Goal: Information Seeking & Learning: Learn about a topic

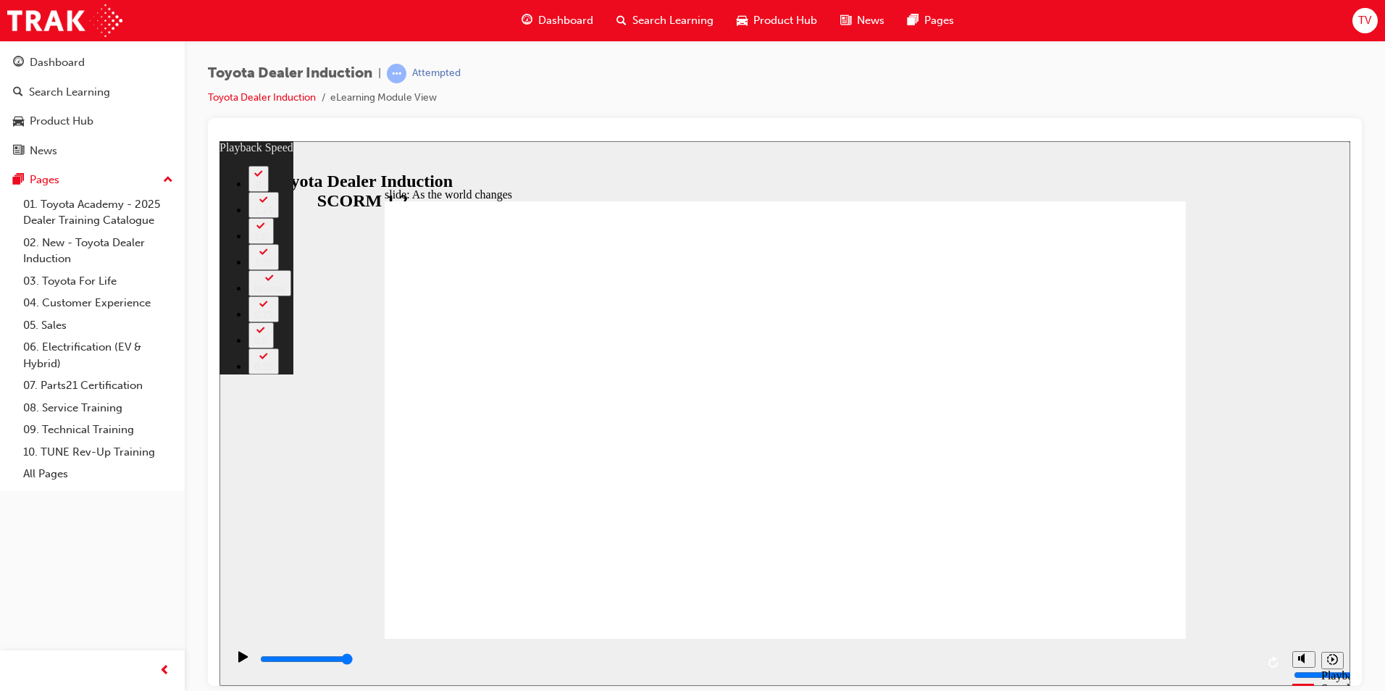
click at [238, 660] on icon "Play (Ctrl+Alt+P)" at bounding box center [242, 655] width 9 height 11
type input "128"
type input "9200"
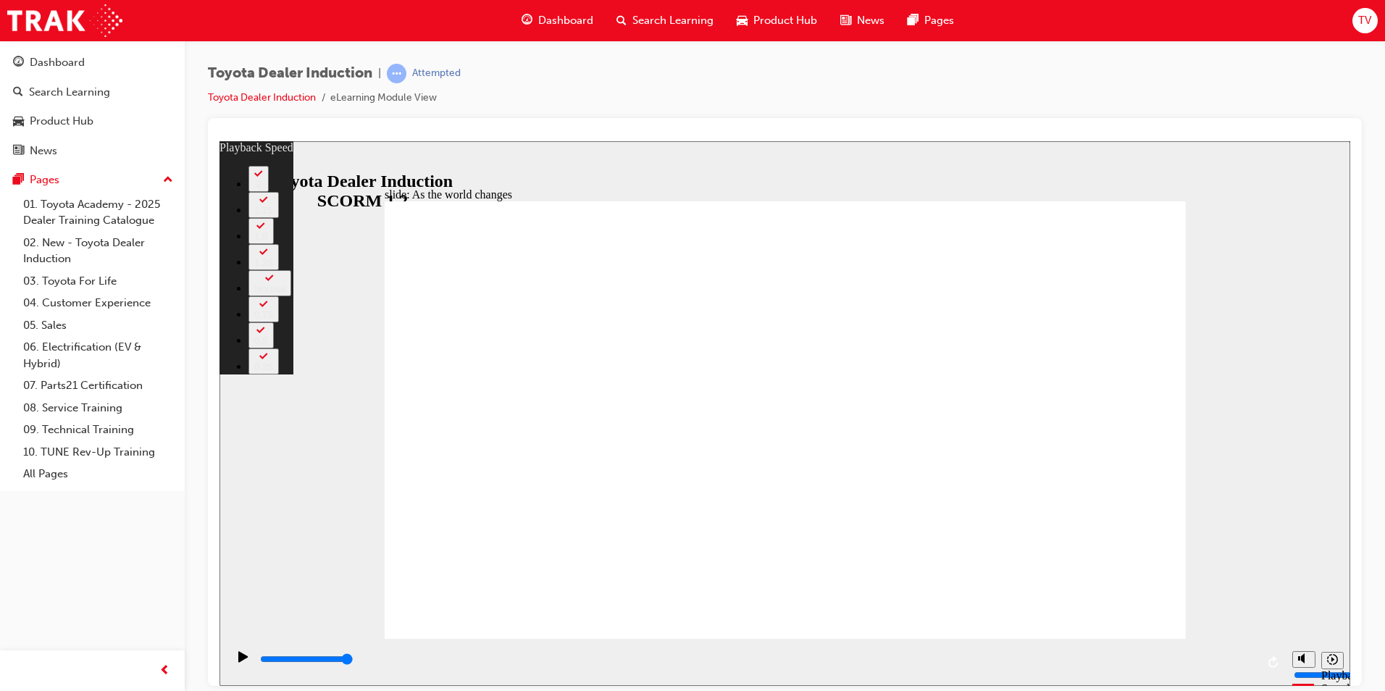
type input "128"
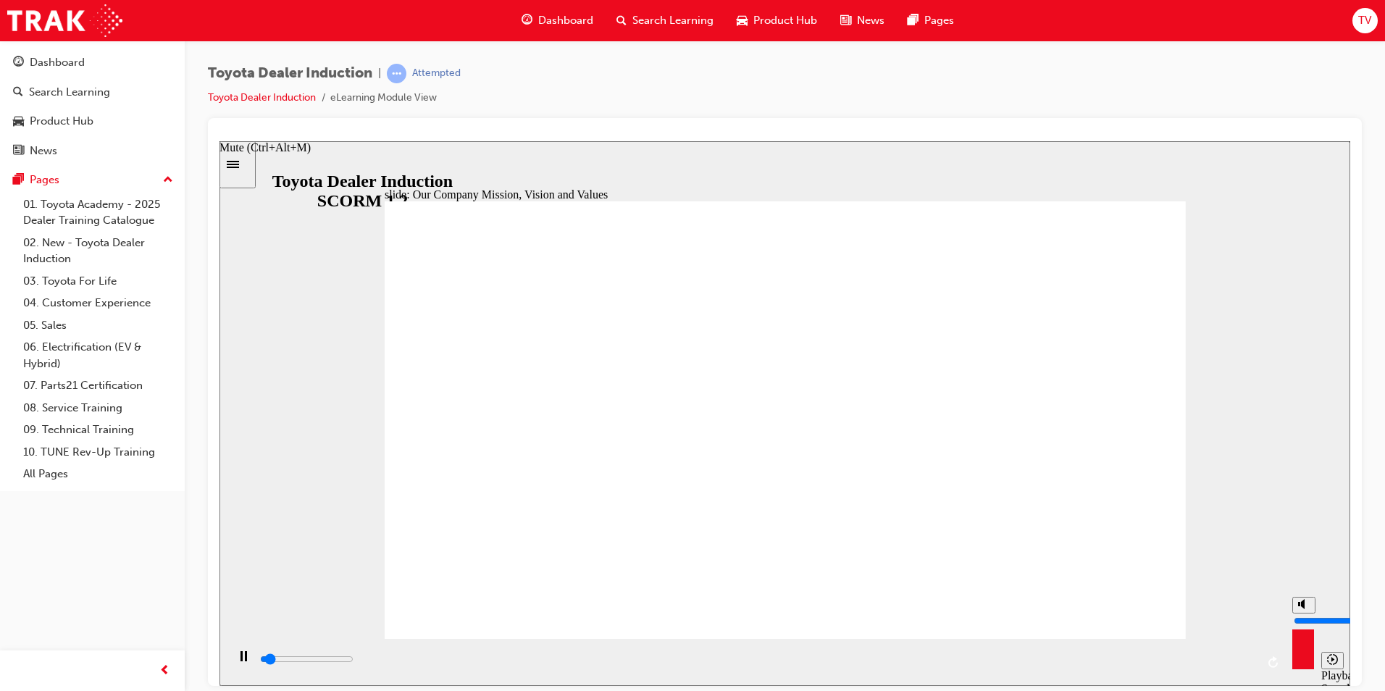
type input "5400"
type input "9"
type input "7000"
drag, startPoint x: 1302, startPoint y: 593, endPoint x: 1301, endPoint y: 603, distance: 9.5
type input "9"
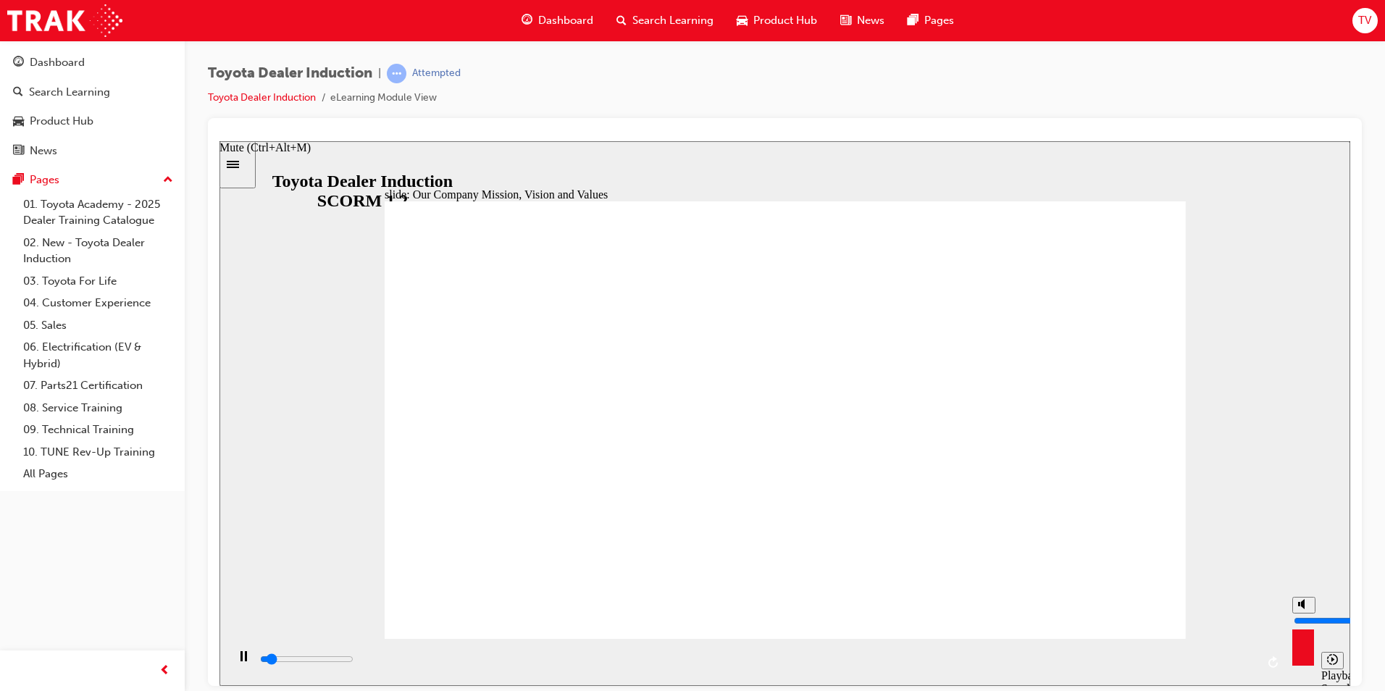
click at [1301, 614] on input "volume" at bounding box center [1340, 620] width 93 height 12
click at [240, 658] on rect "Pause (Ctrl+Alt+P)" at bounding box center [241, 655] width 2 height 10
click at [238, 661] on icon "Play (Ctrl+Alt+P)" at bounding box center [242, 655] width 9 height 11
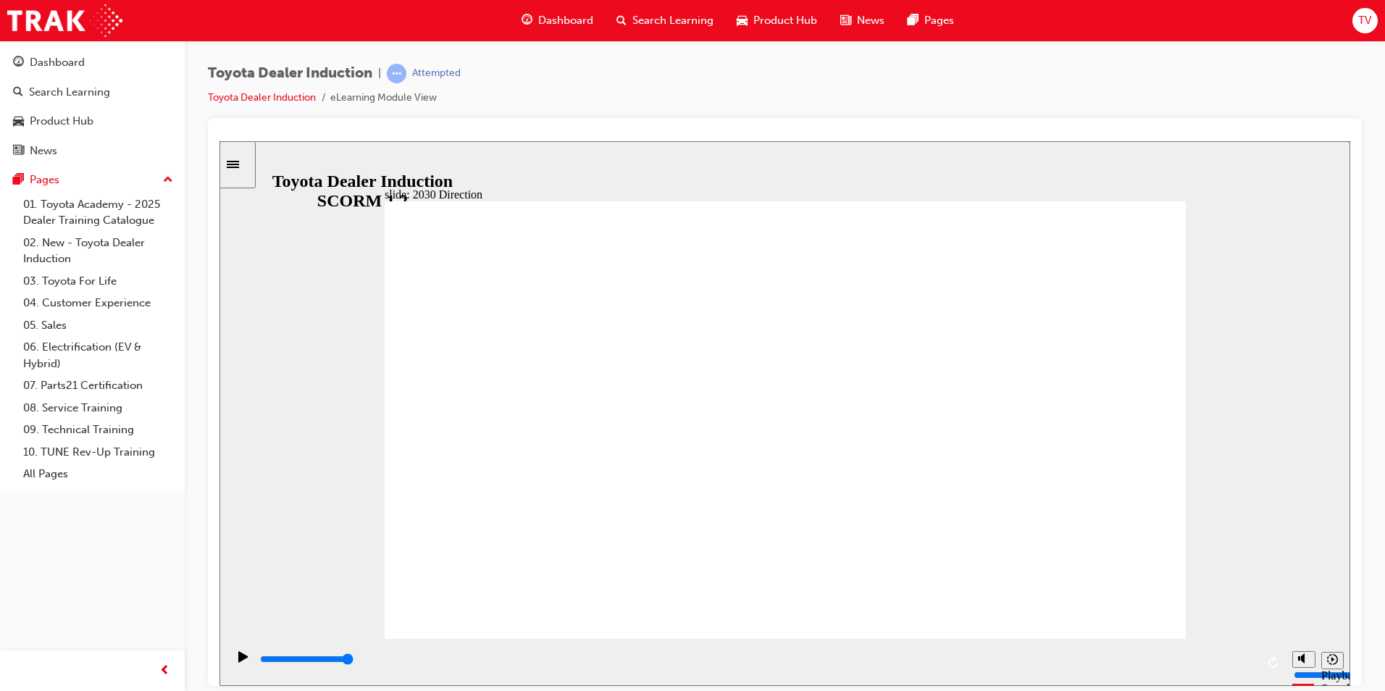
type input "5000"
type input "h"
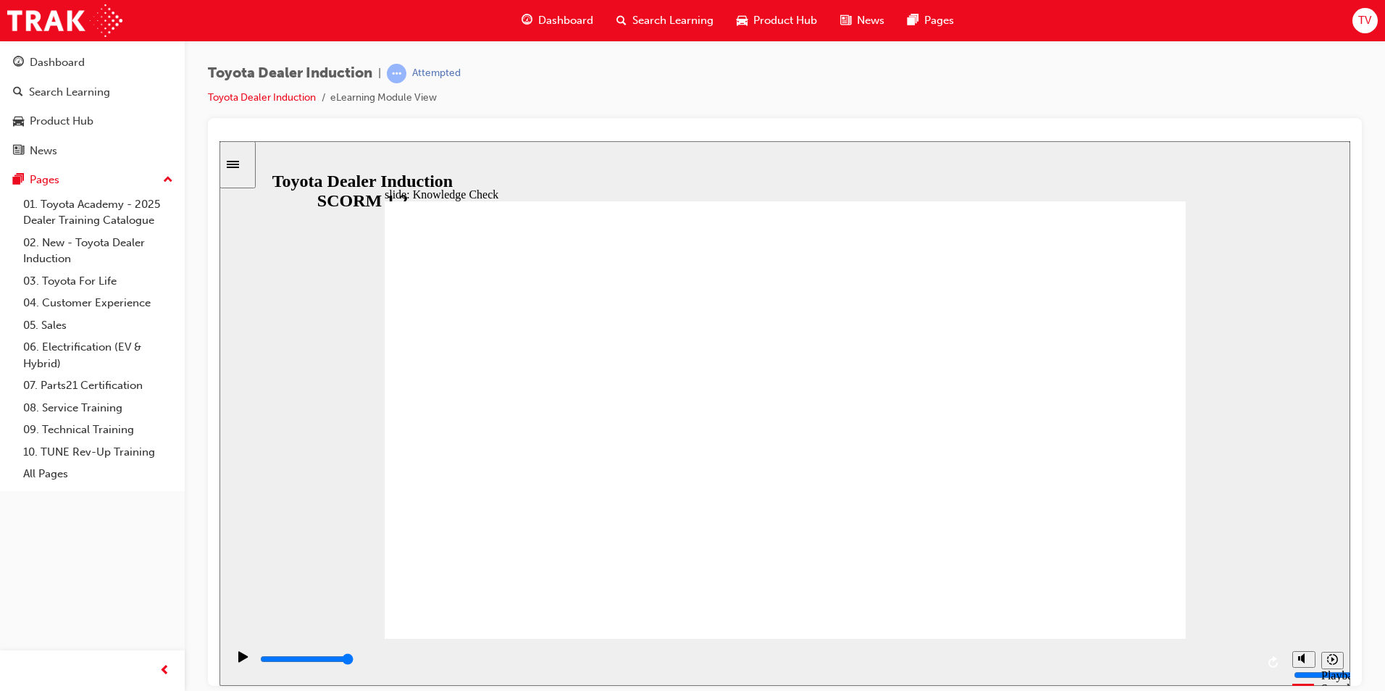
type input "ha"
type input "hap"
type input "happ"
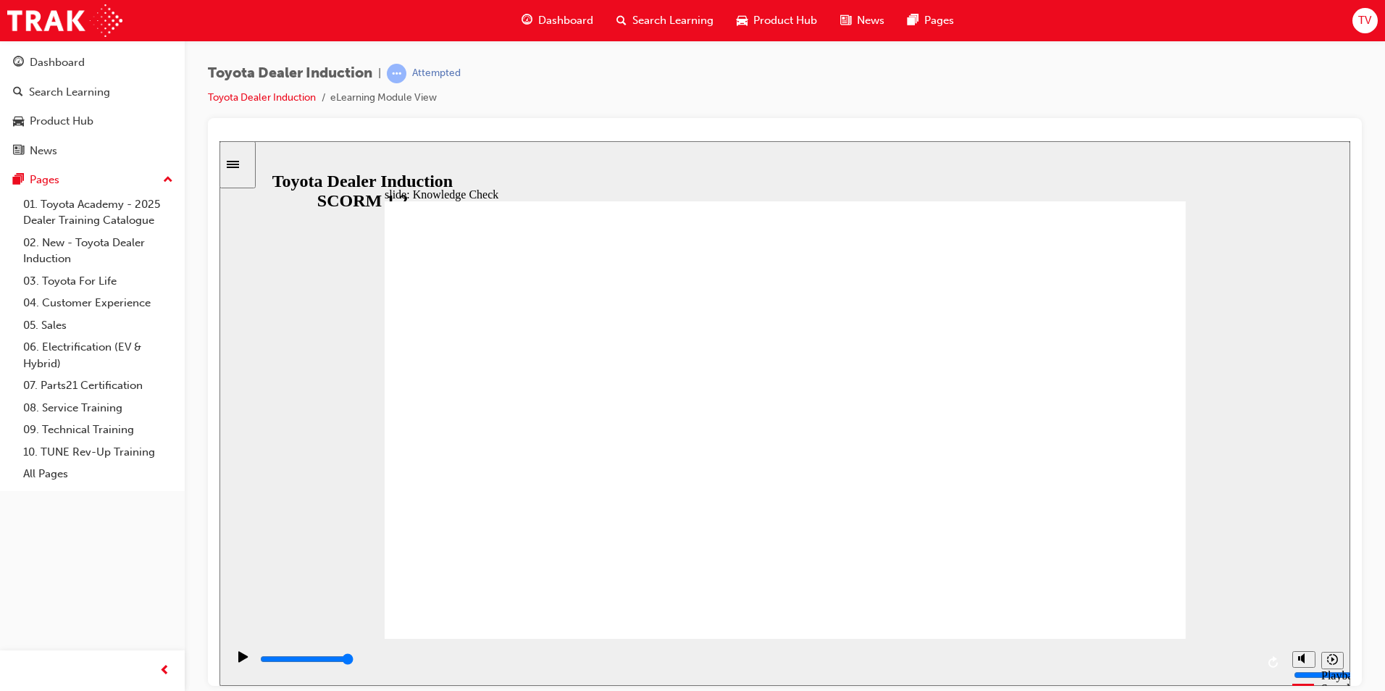
type input "happ"
type input "happi"
type input "happin"
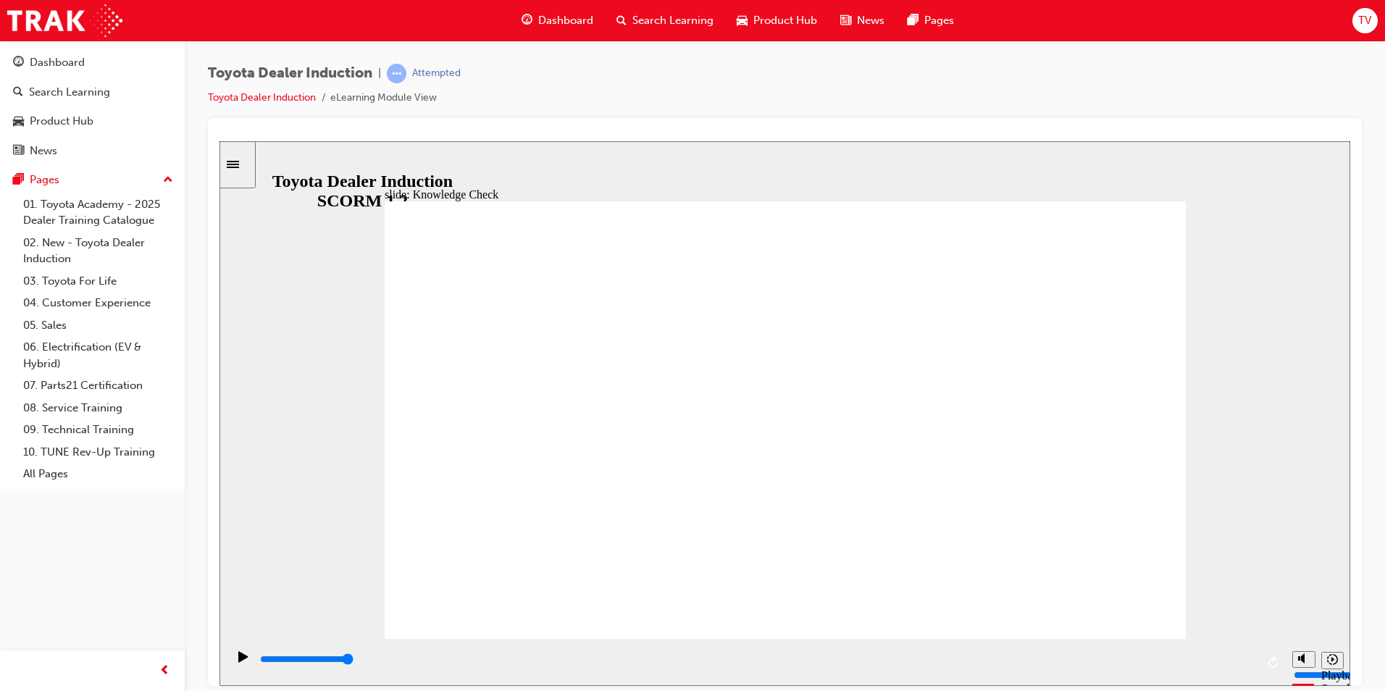
type input "happine"
type input "happines"
type input "happiness"
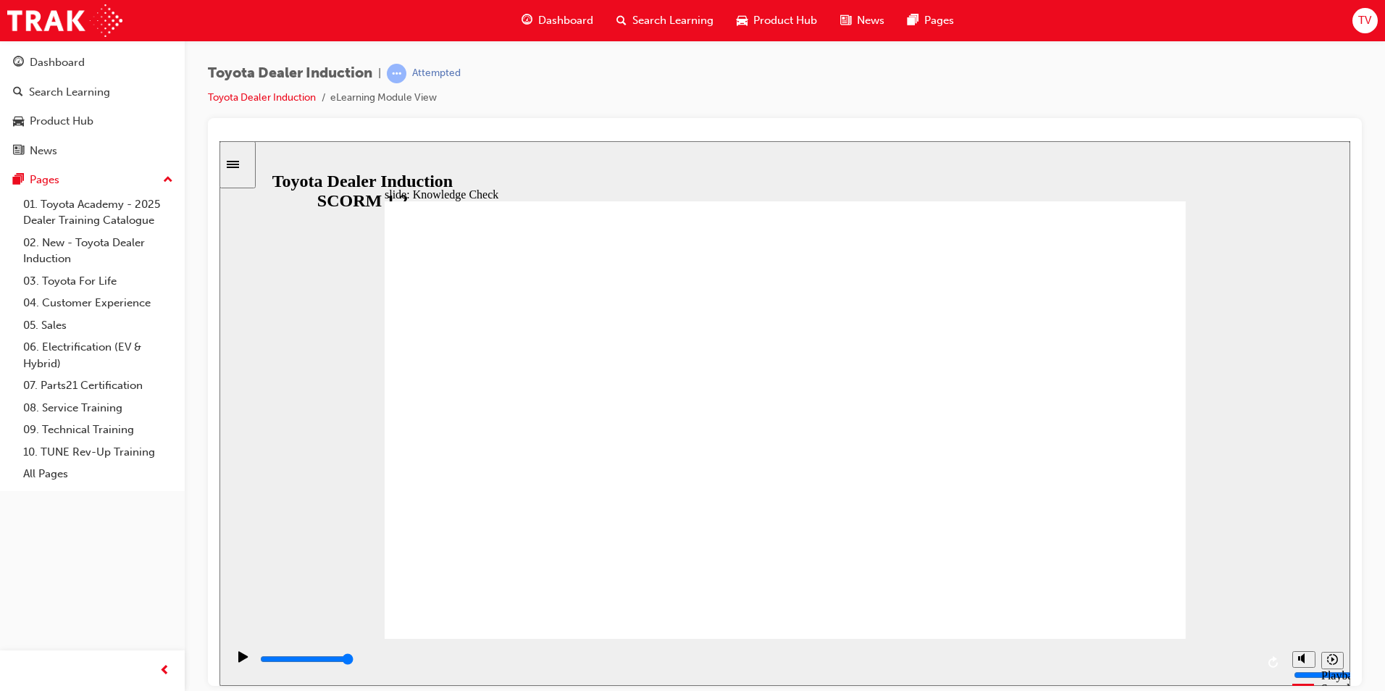
type input "happiness"
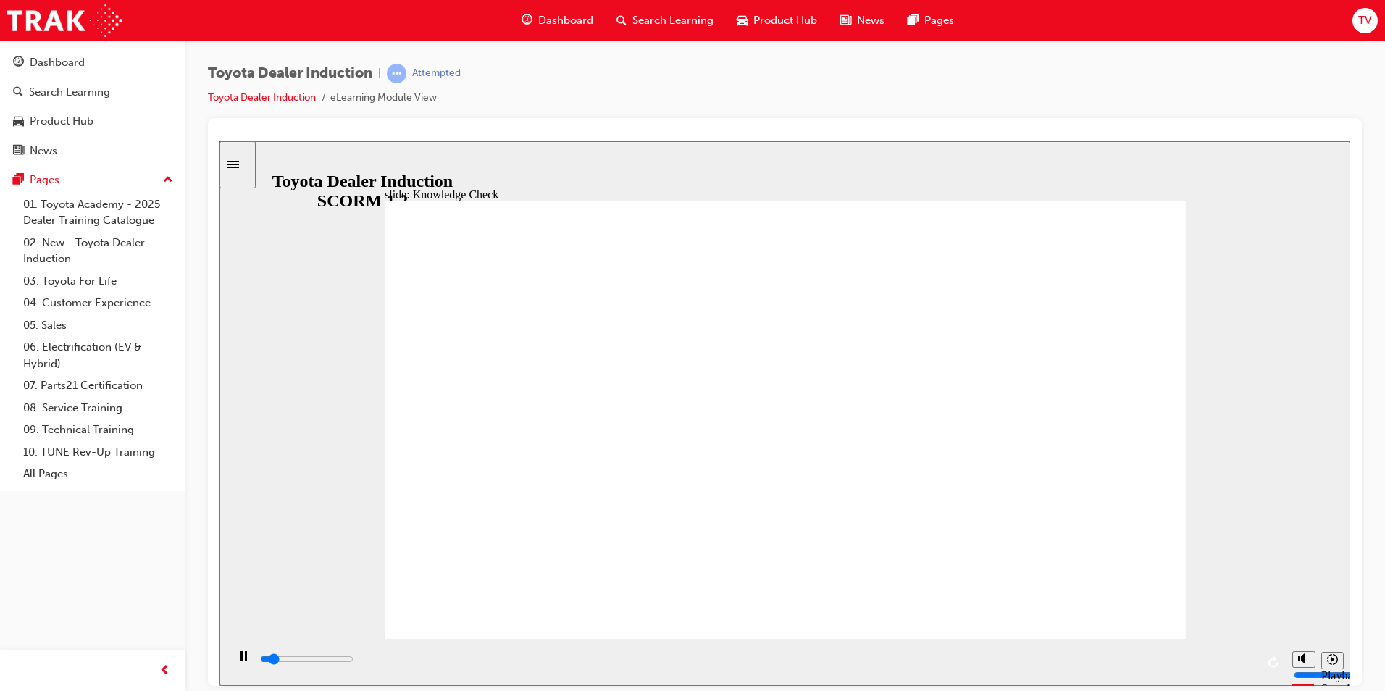
type input "600"
type input "happiness"
type input "800"
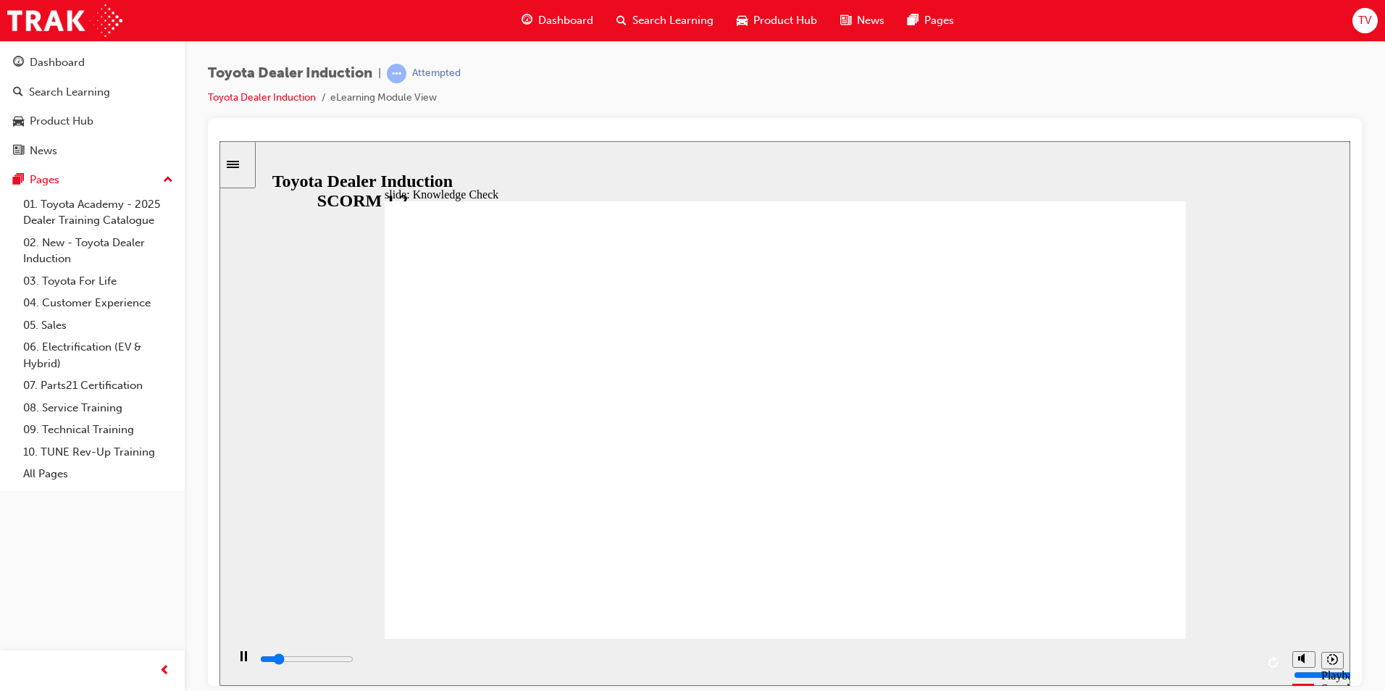
type input "happiness"
type input "800"
type input "happiness"
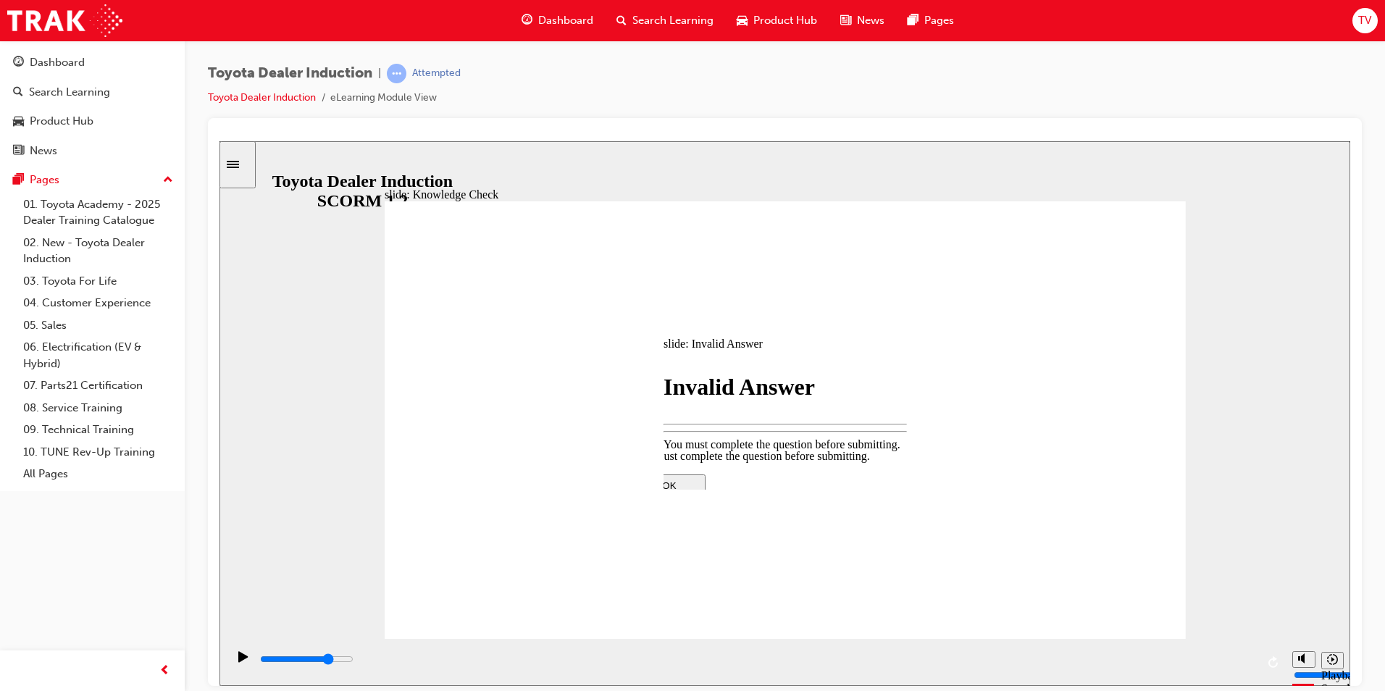
type input "3800"
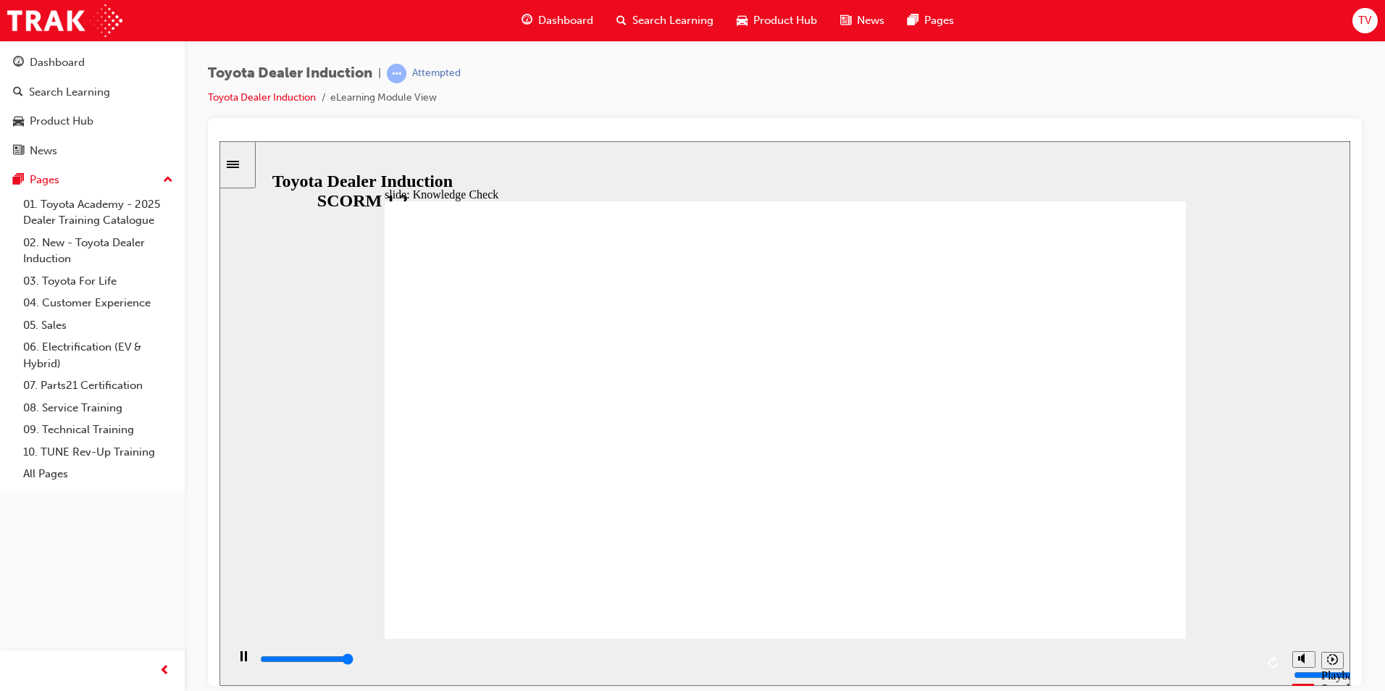
type input "5000"
type input "happiness"
type input "5000"
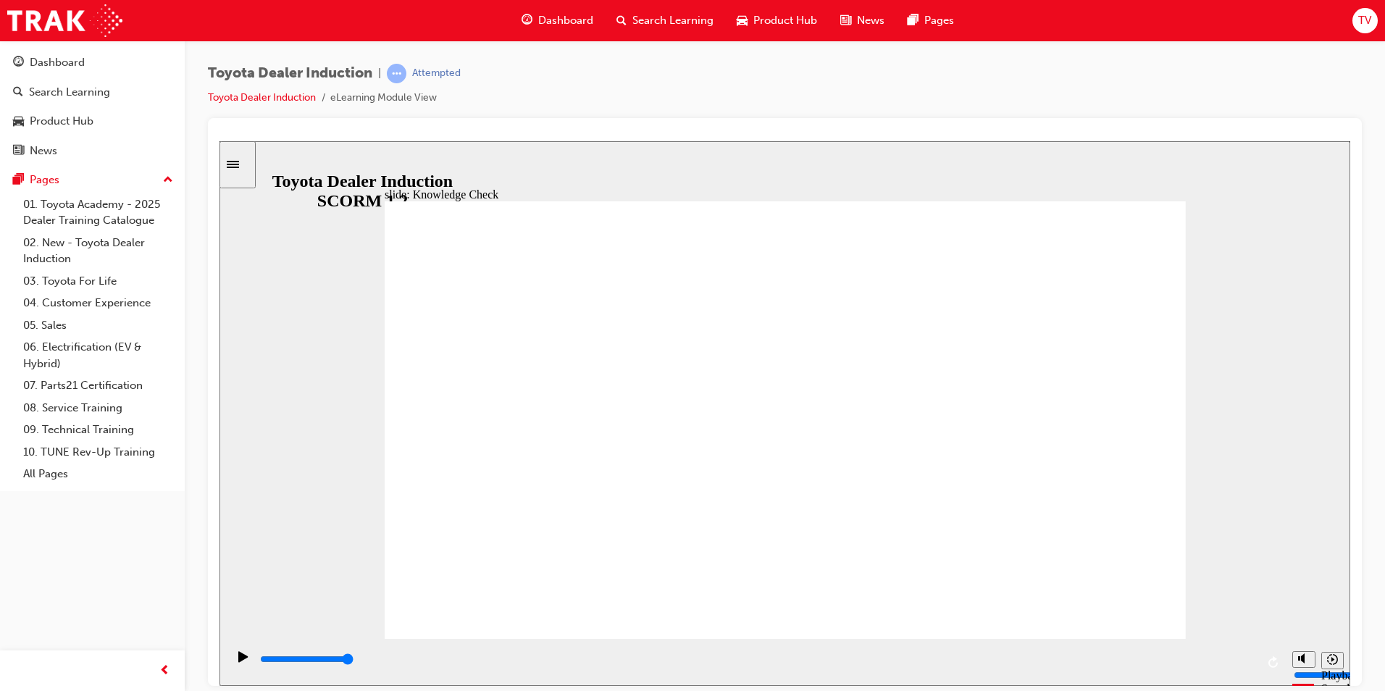
type input "h"
type input "ha"
type input "hap"
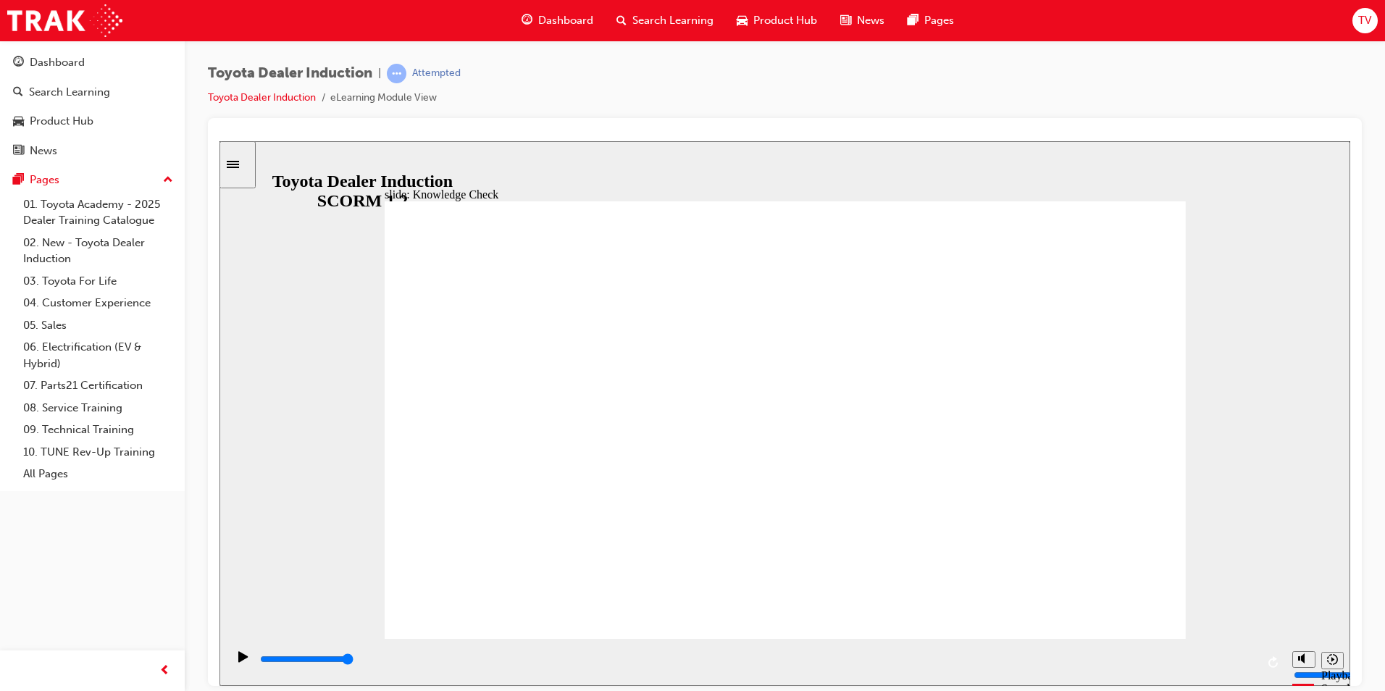
type input "hap"
type input "happ"
type input "happy"
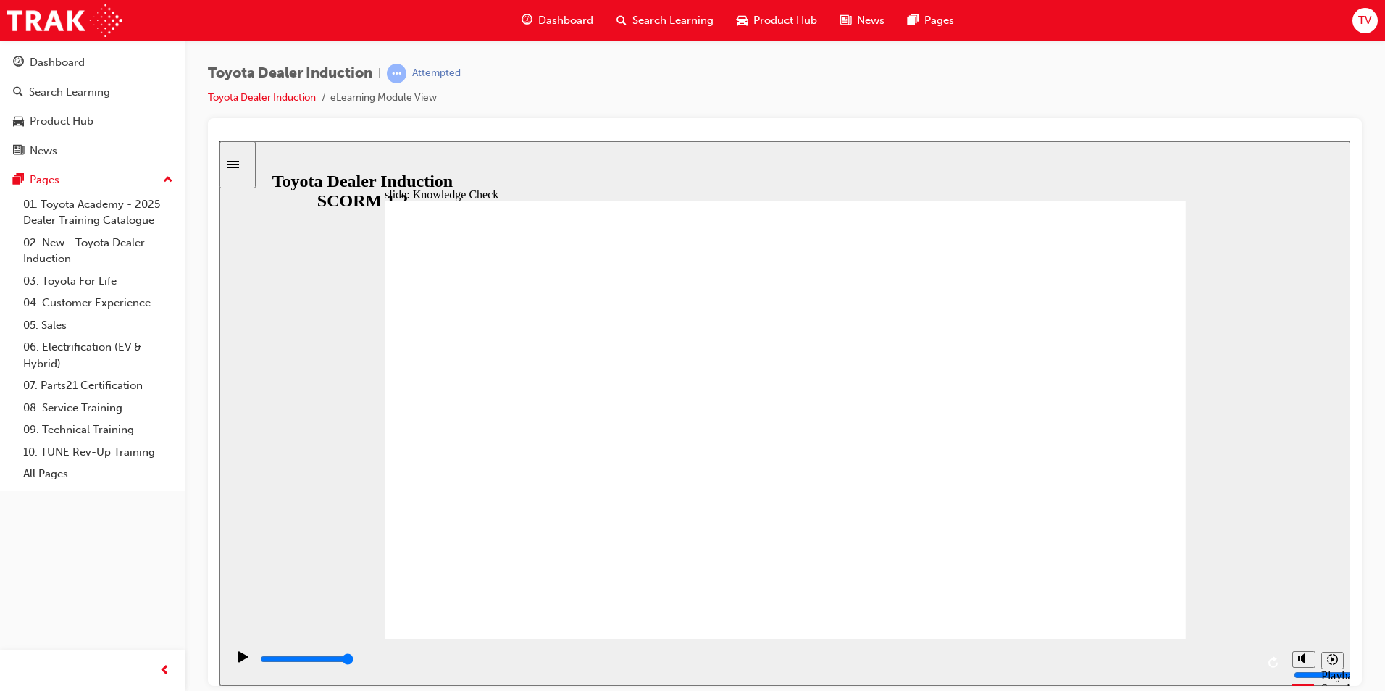
type input "happy"
type input "6500"
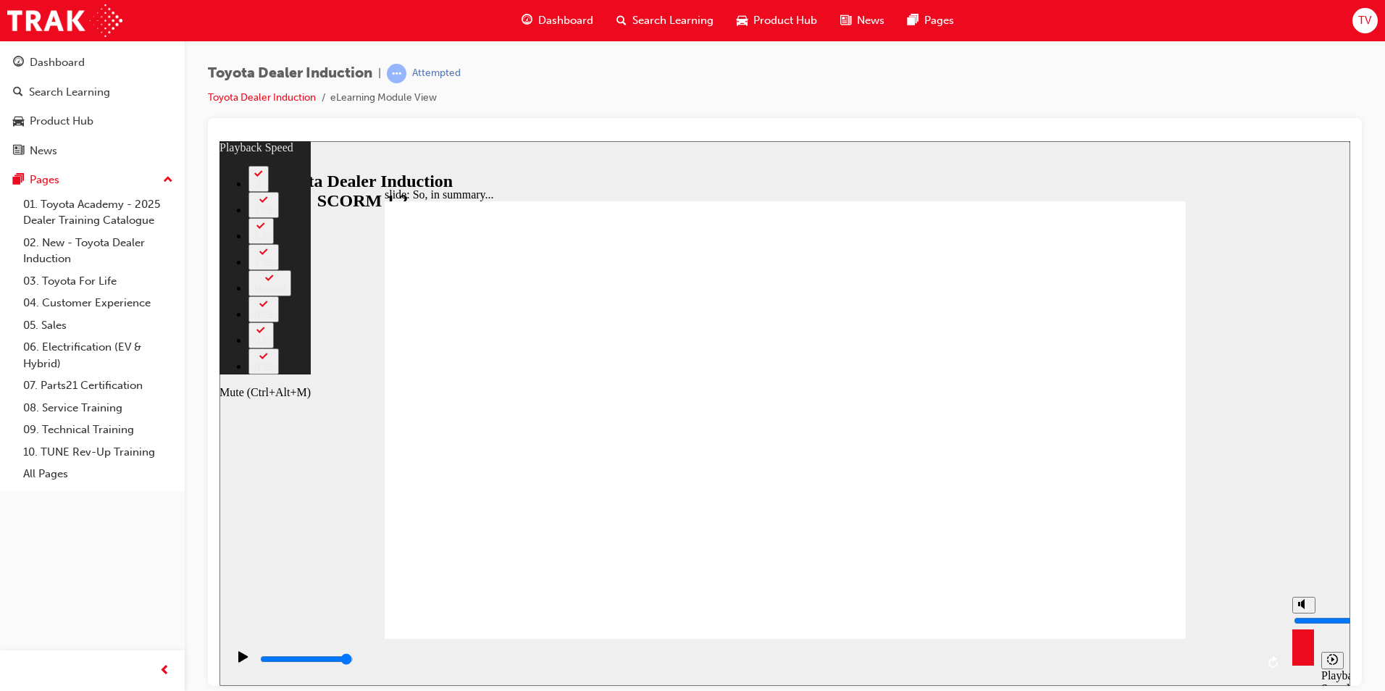
type input "6"
type input "8"
type input "6"
type input "8"
type input "6"
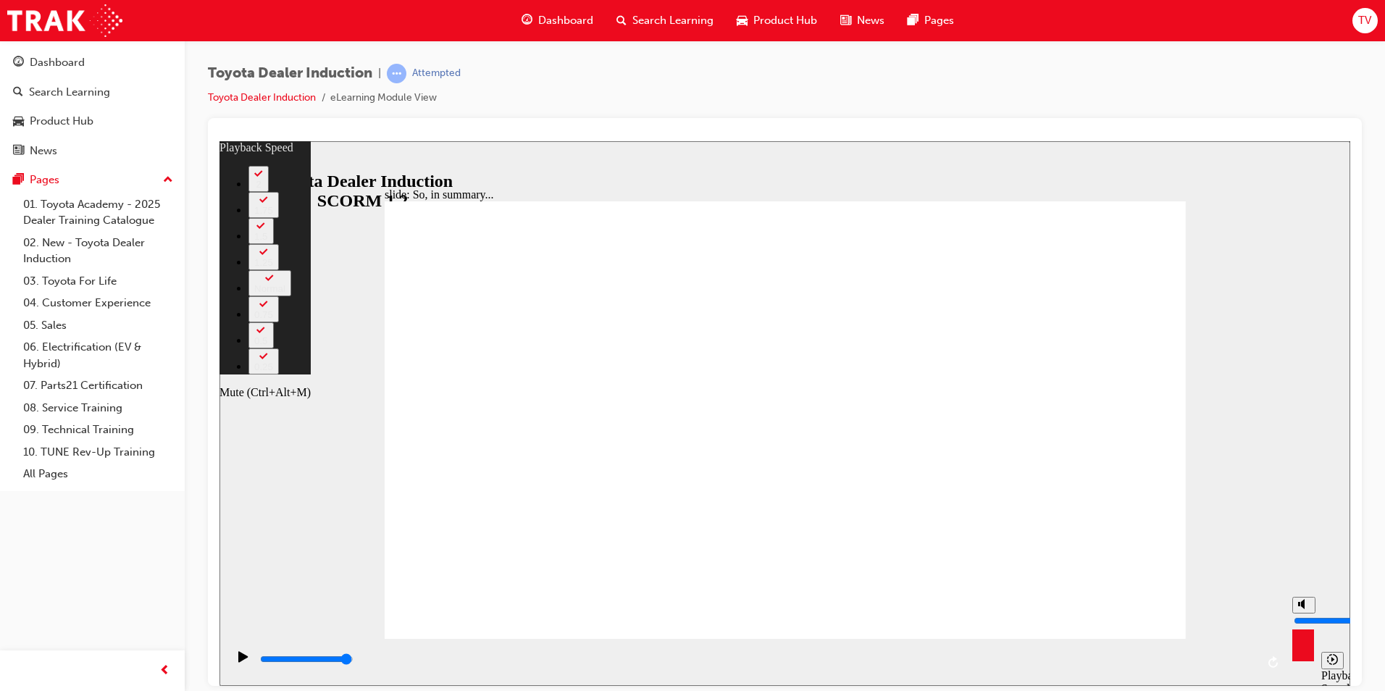
type input "7"
type input "6"
type input "7"
drag, startPoint x: 1303, startPoint y: 603, endPoint x: 1300, endPoint y: 610, distance: 7.8
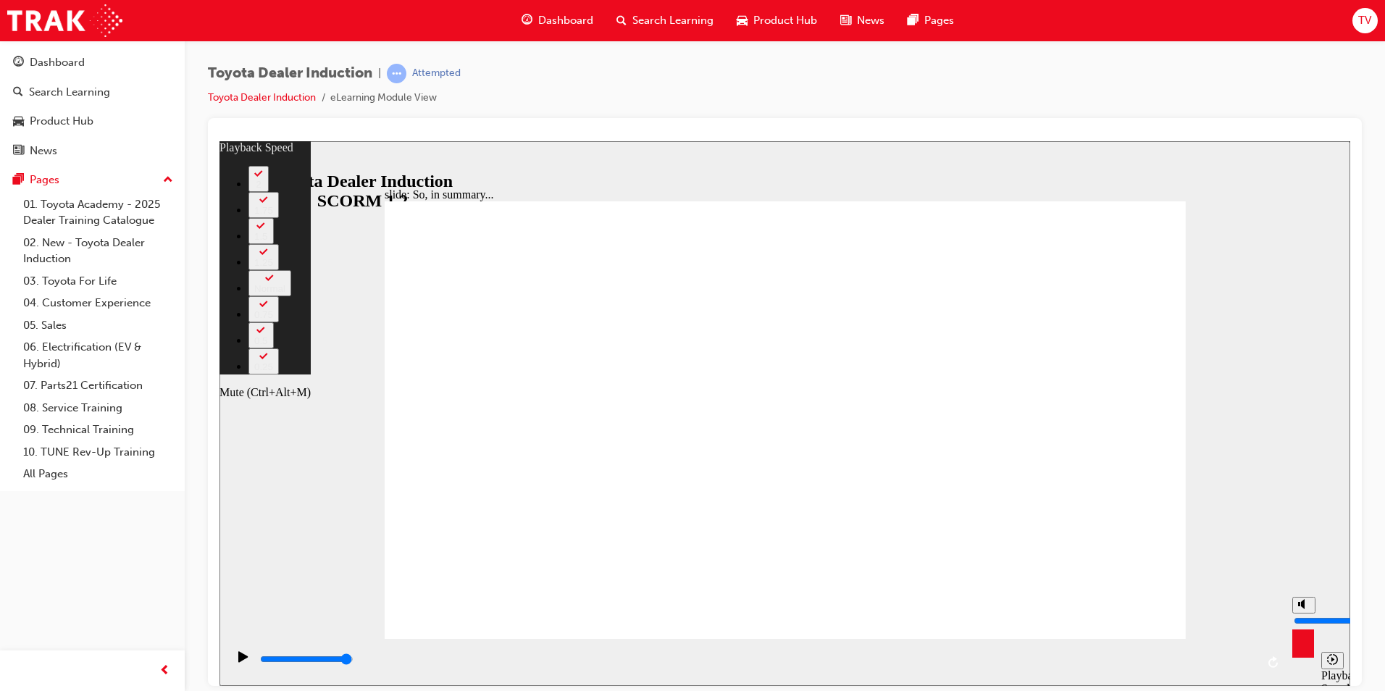
type input "7"
click at [1300, 614] on input "volume" at bounding box center [1340, 620] width 93 height 12
type input "18"
type input "6"
type input "18"
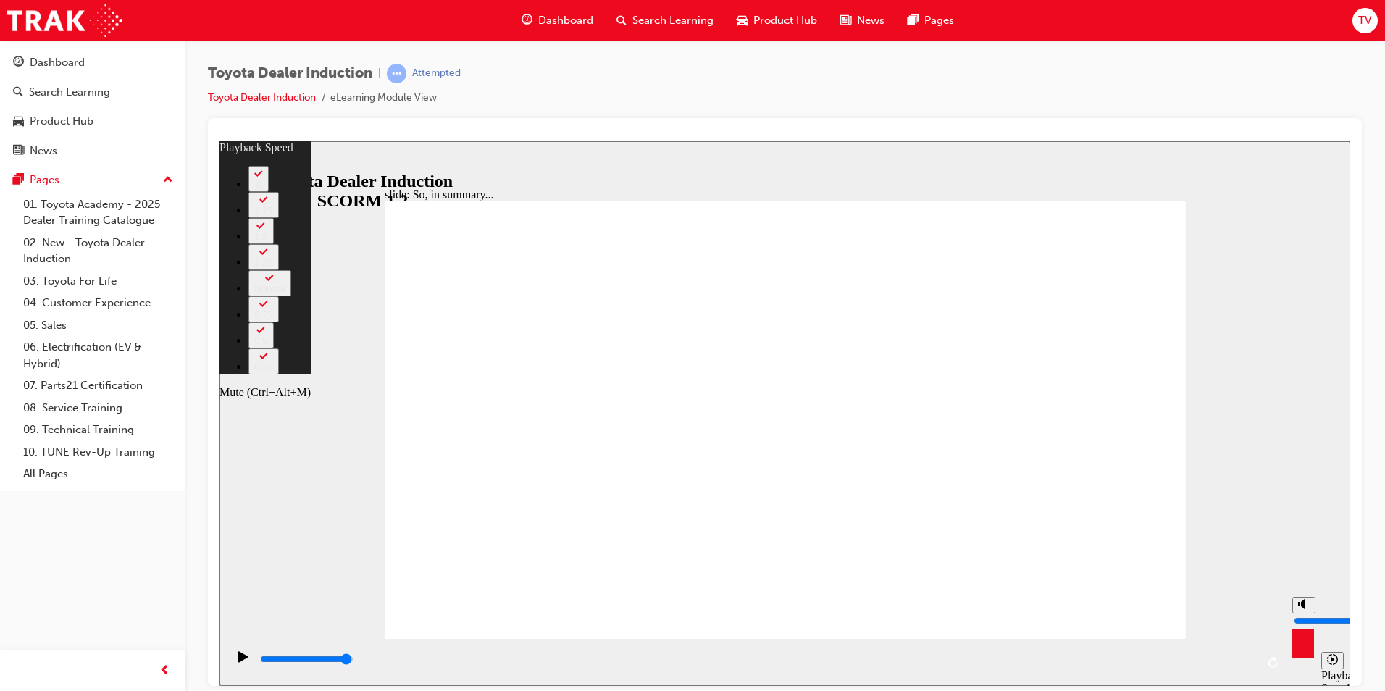
type input "6"
type input "18"
type input "5"
type input "18"
type input "5"
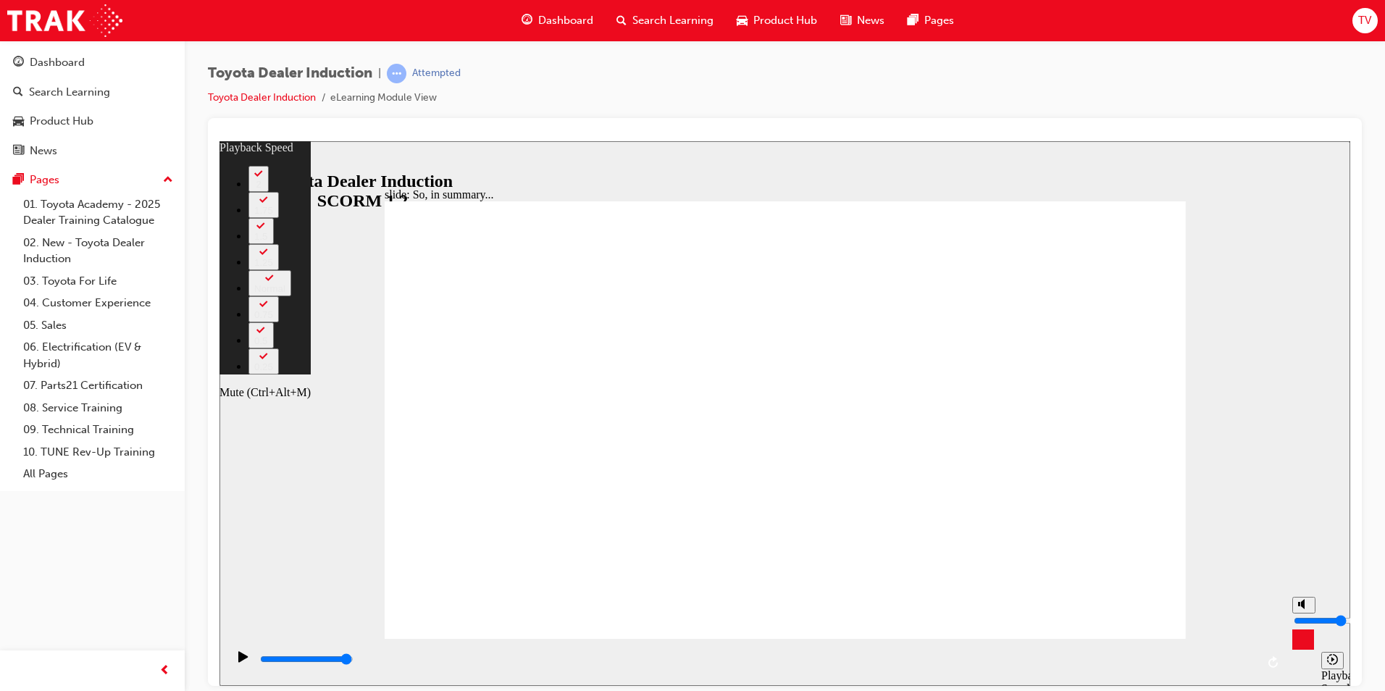
type input "18"
drag, startPoint x: 1302, startPoint y: 608, endPoint x: 1301, endPoint y: 617, distance: 9.4
type input "5"
click at [1301, 617] on input "volume" at bounding box center [1340, 620] width 93 height 12
type input "28"
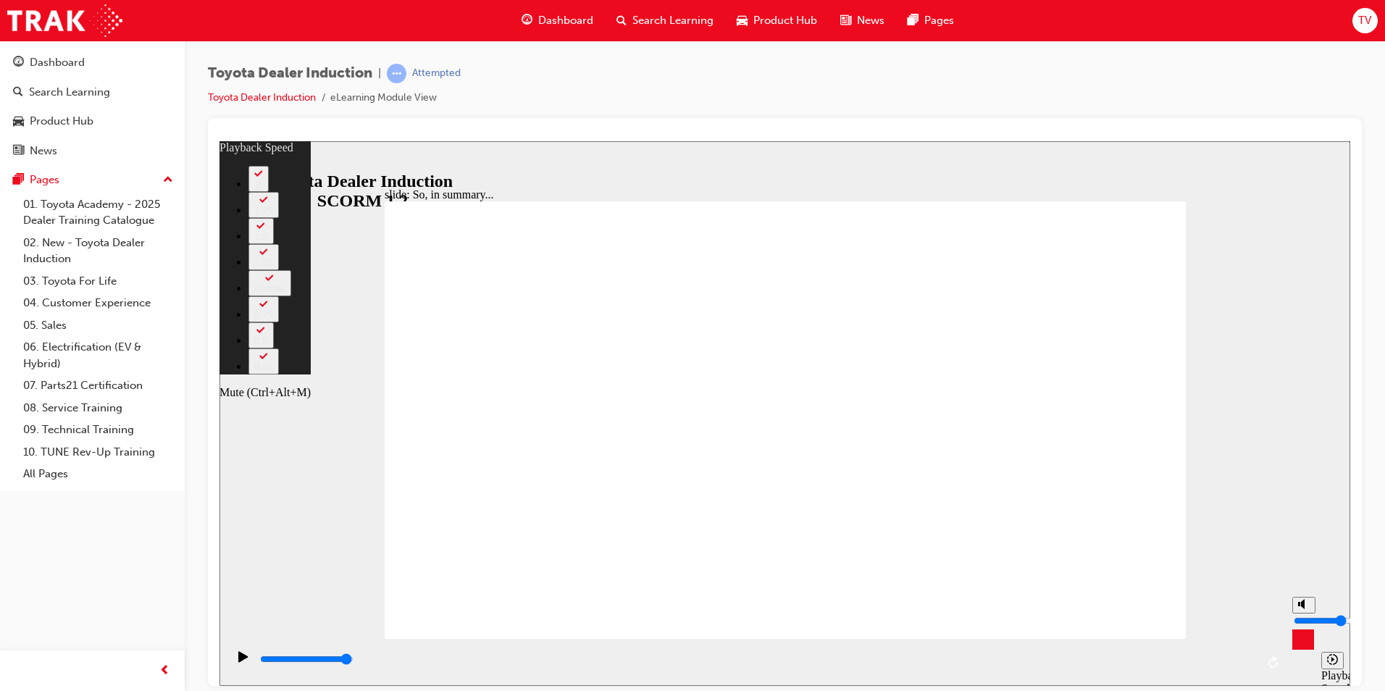
type input "4"
type input "28"
type input "4"
type input "28"
type input "3"
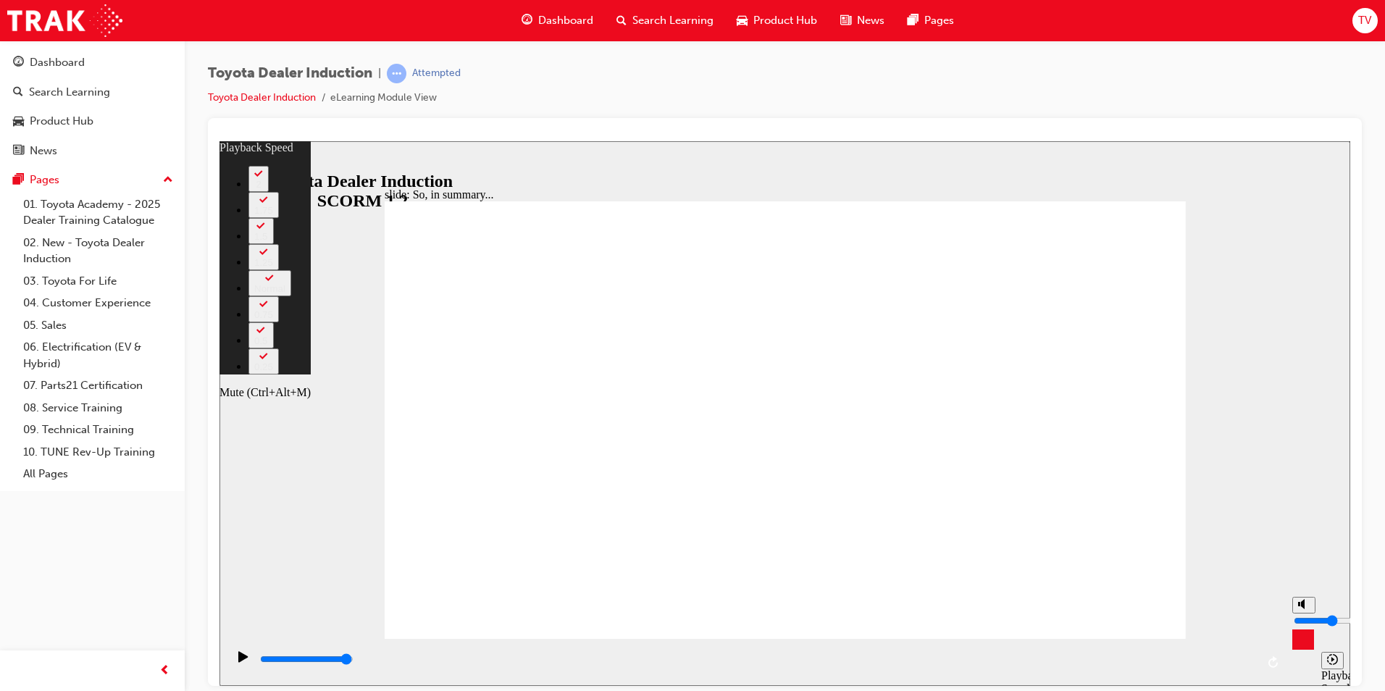
type input "28"
type input "3"
type input "28"
drag, startPoint x: 1302, startPoint y: 616, endPoint x: 1302, endPoint y: 624, distance: 8.0
type input "3"
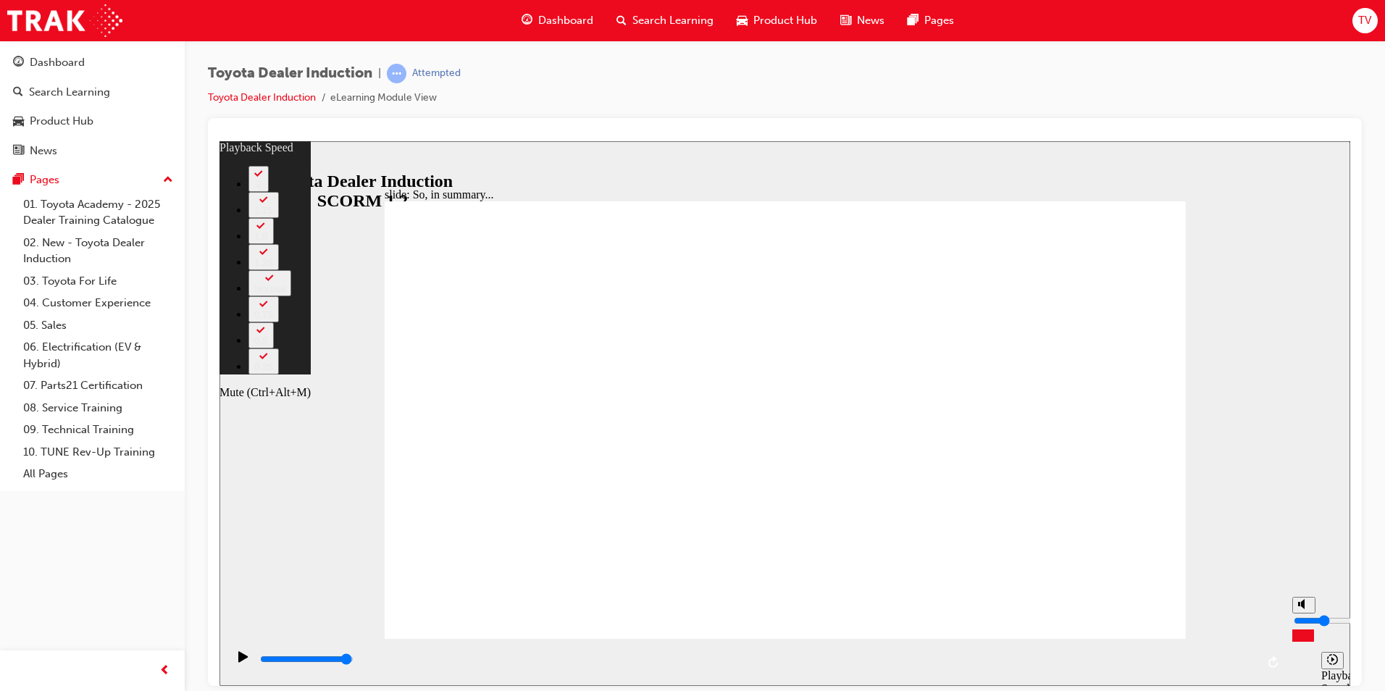
click at [1302, 624] on input "volume" at bounding box center [1340, 620] width 93 height 12
drag, startPoint x: 830, startPoint y: 608, endPoint x: 1005, endPoint y: 621, distance: 175.8
drag, startPoint x: 1013, startPoint y: 608, endPoint x: 1161, endPoint y: 611, distance: 148.5
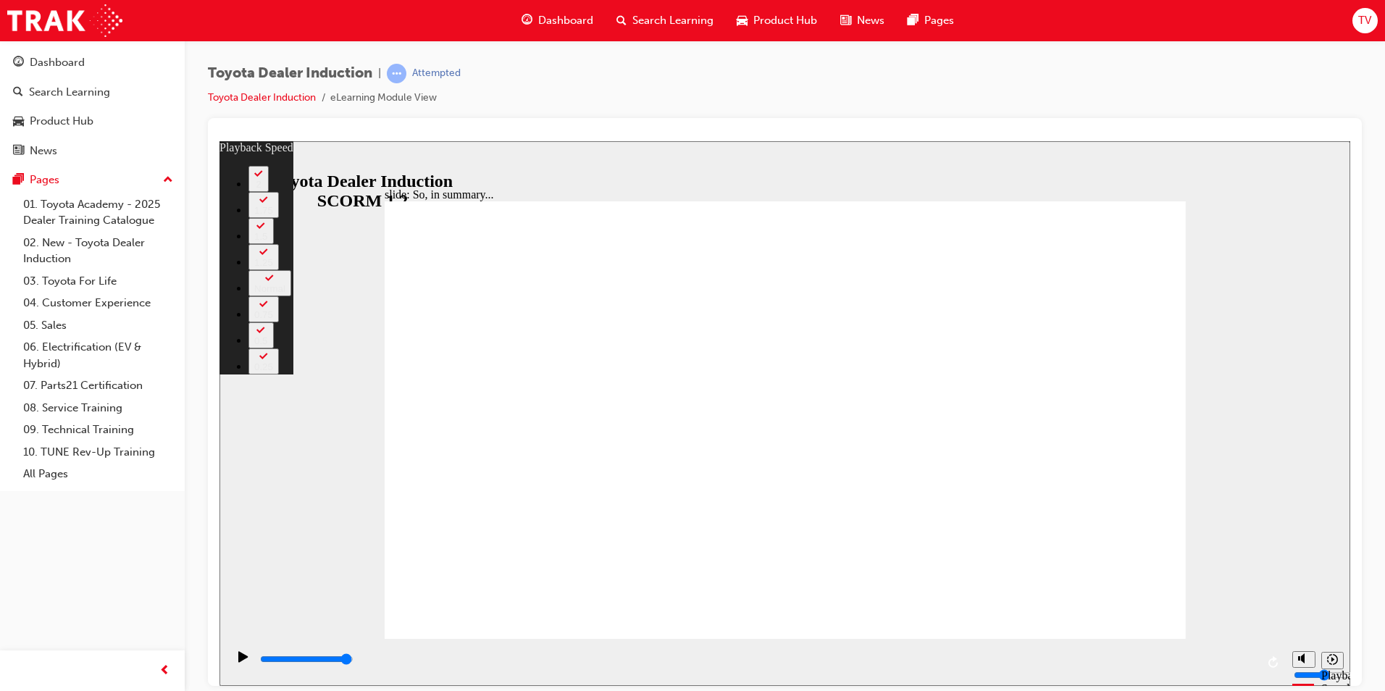
type input "128"
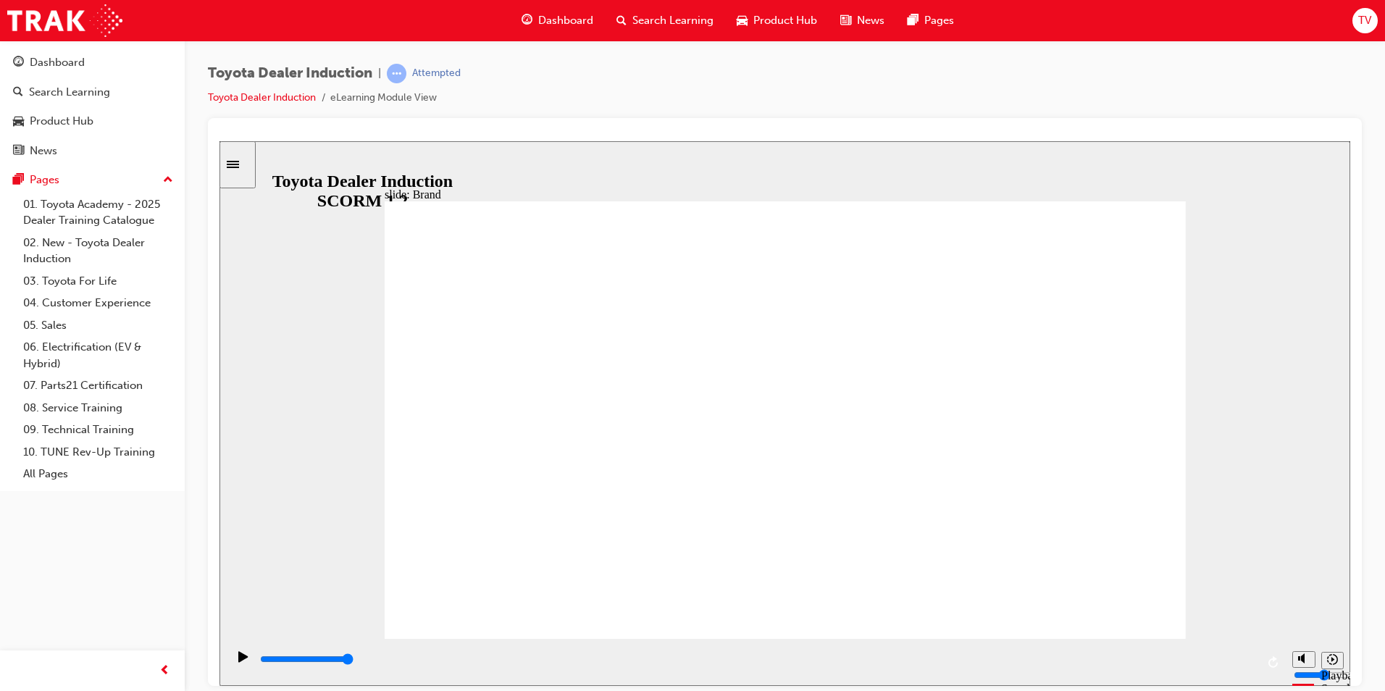
type input "4700"
type input "4"
type input "5100"
type input "5"
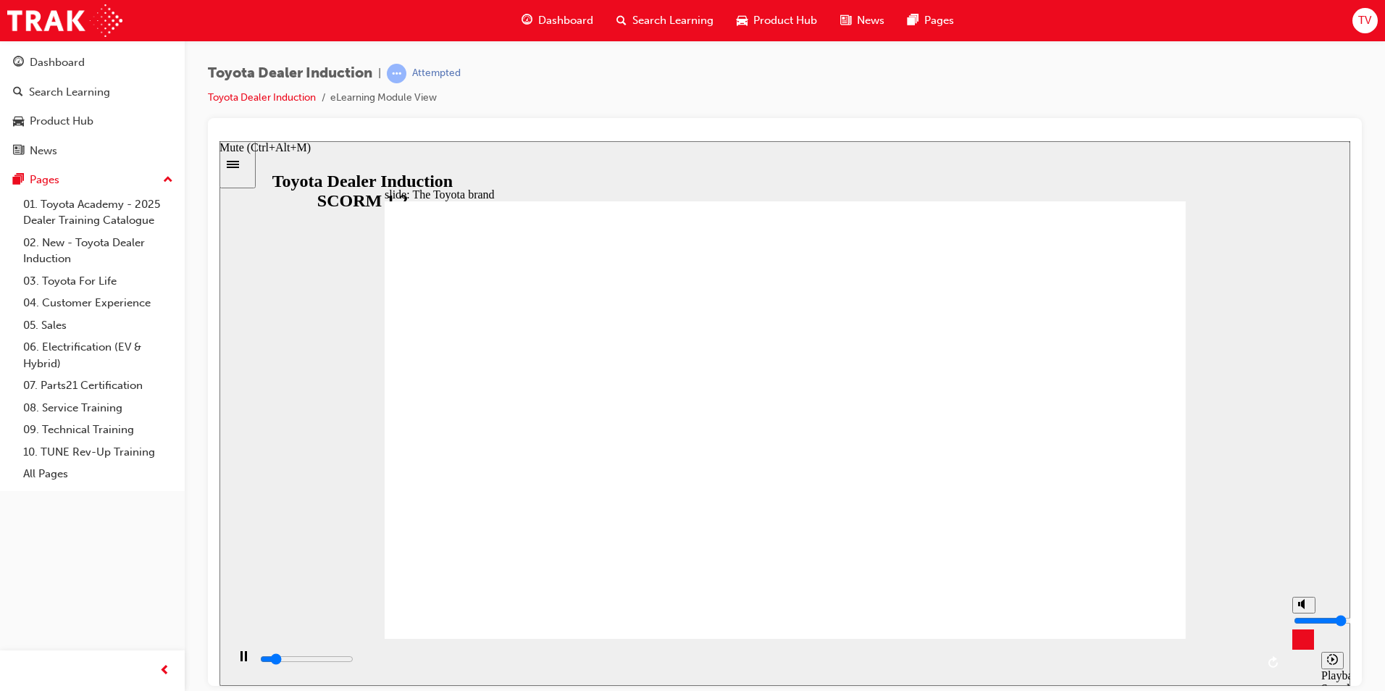
type input "5500"
drag, startPoint x: 1301, startPoint y: 626, endPoint x: 1300, endPoint y: 616, distance: 9.4
type input "5"
click at [1300, 616] on input "volume" at bounding box center [1340, 620] width 93 height 12
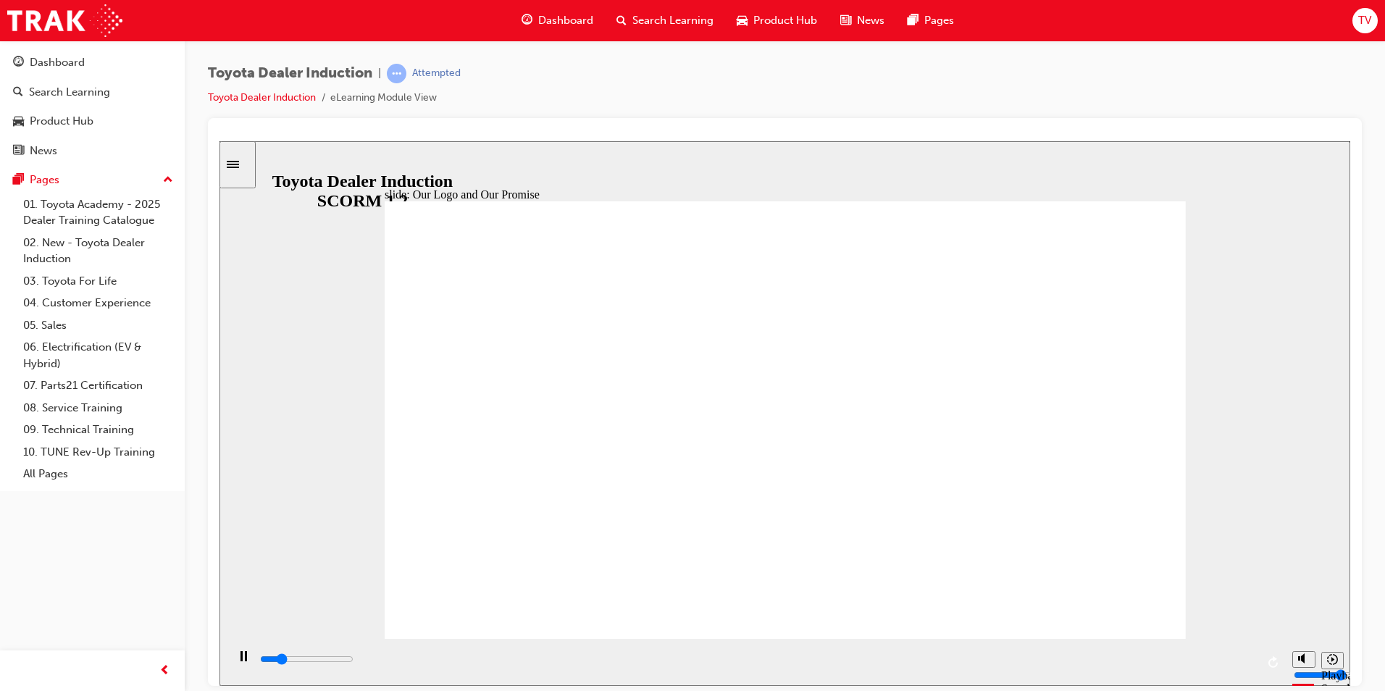
click at [134, 496] on div "Dashboard Search Learning Product Hub News Pages Pages 01. Toyota Academy - 202…" at bounding box center [92, 327] width 185 height 655
drag, startPoint x: 658, startPoint y: 663, endPoint x: 1302, endPoint y: 648, distance: 644.1
click at [1296, 650] on section "Playback Speed 2 1.75 1.5 1.25" at bounding box center [784, 661] width 1131 height 47
click at [1245, 479] on div "slide: Toyota conducts its business worldwide Toyota conducts its business worl…" at bounding box center [784, 413] width 1131 height 545
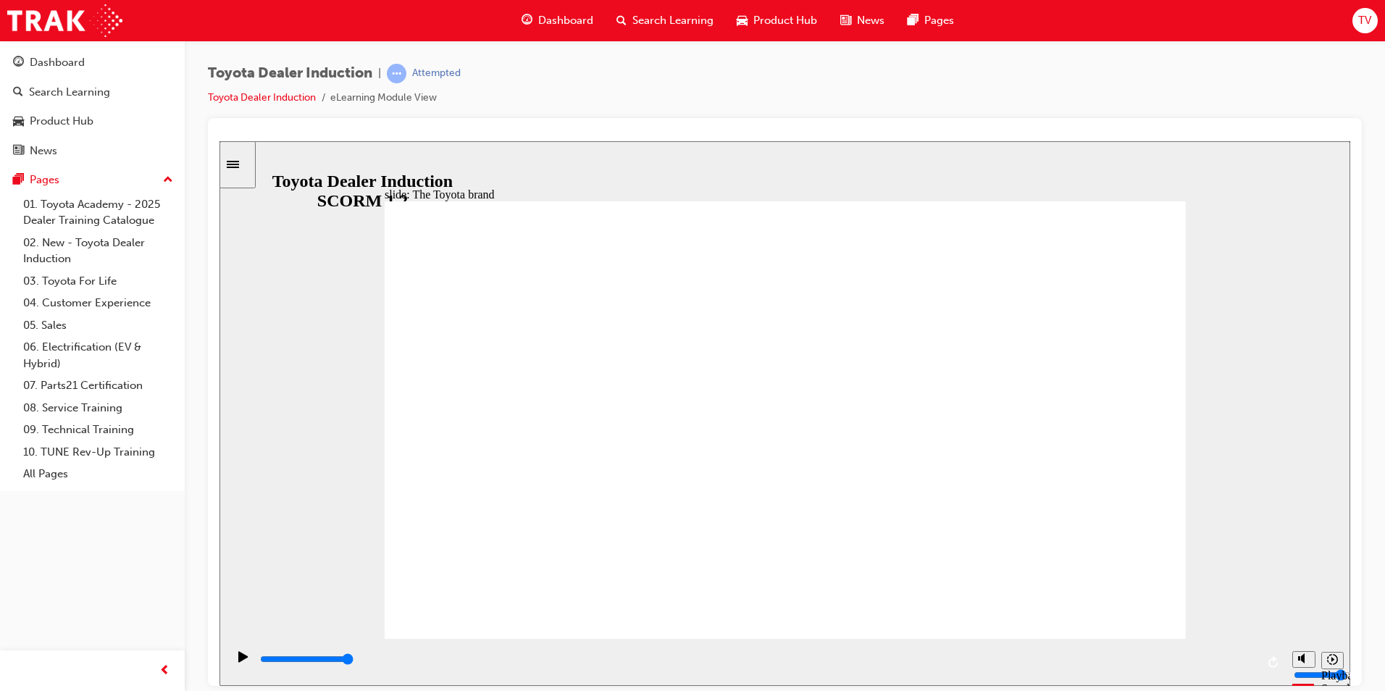
drag, startPoint x: 441, startPoint y: 600, endPoint x: 1011, endPoint y: 257, distance: 665.4
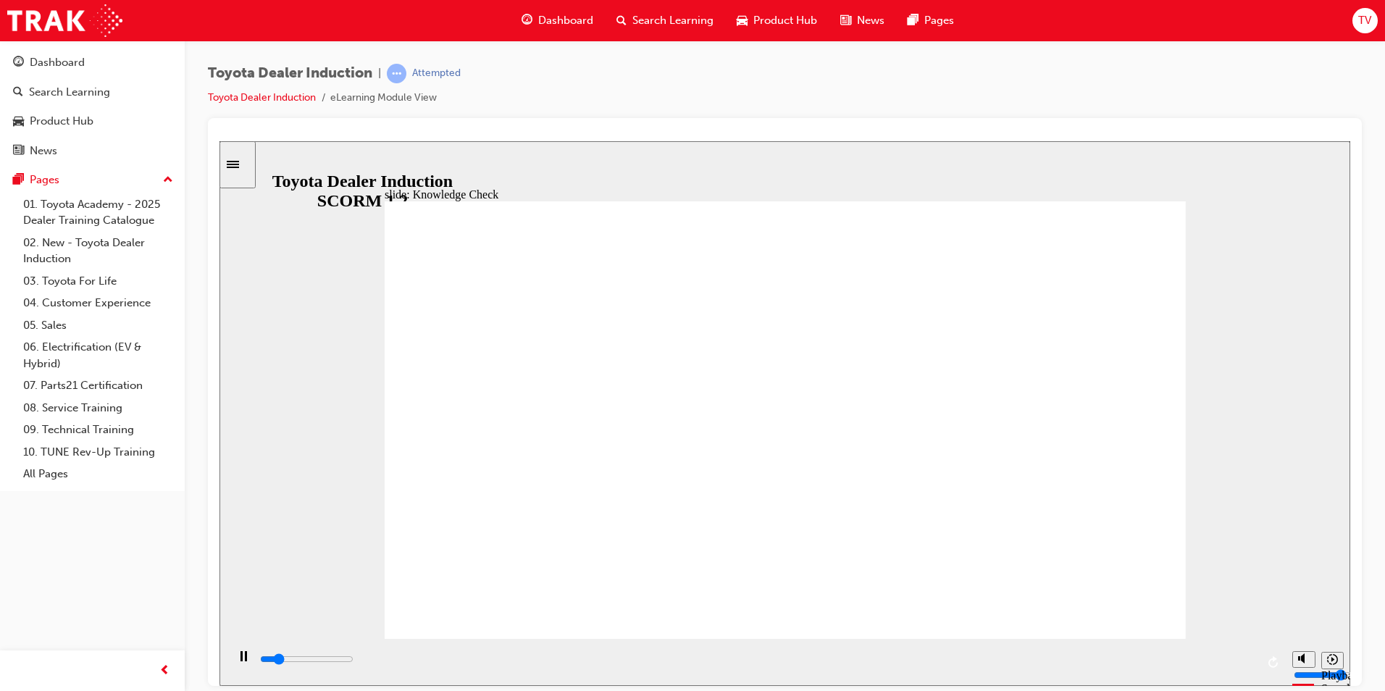
type input "800"
type input "happy"
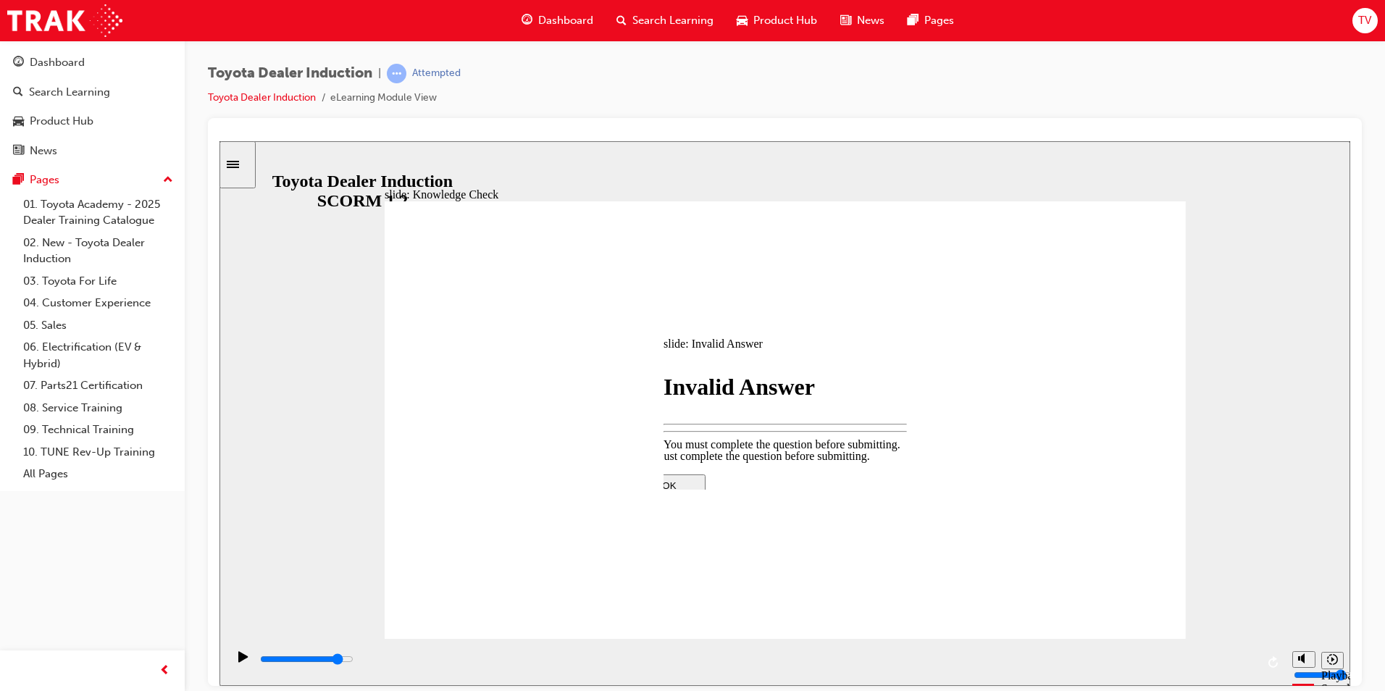
type input "4400"
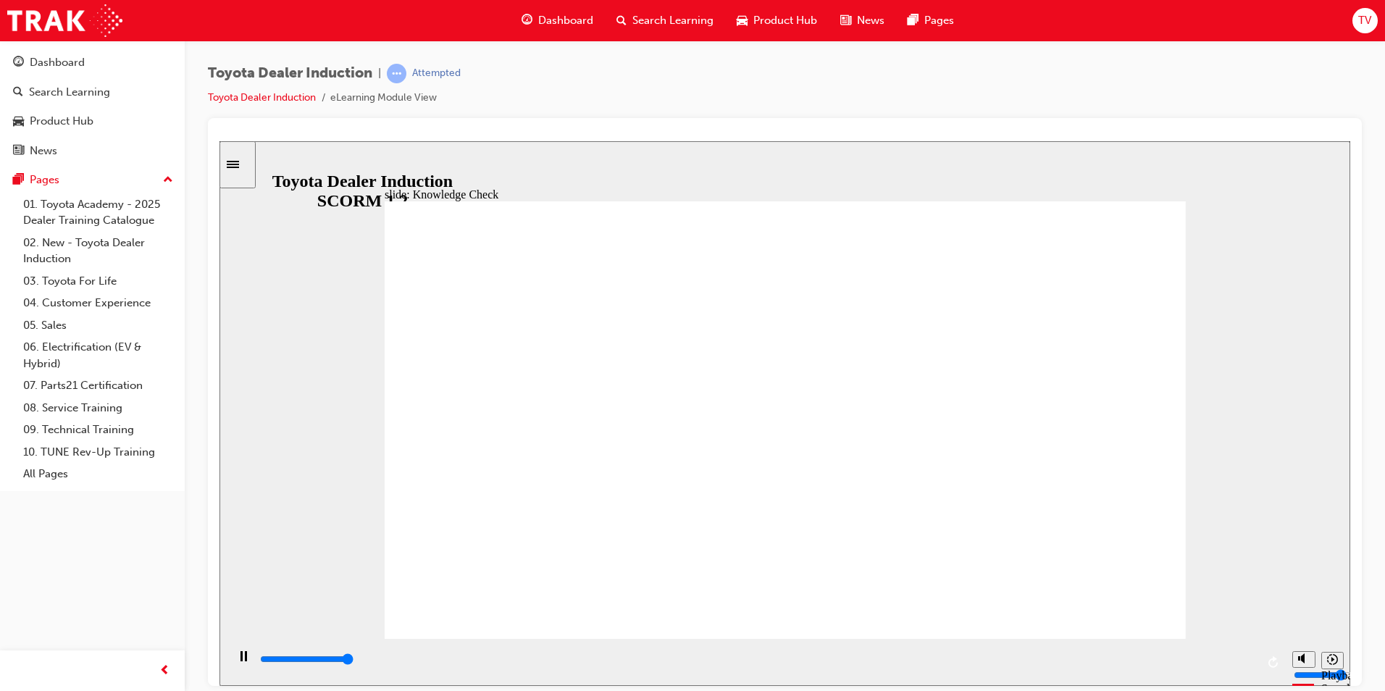
type input "5000"
drag, startPoint x: 598, startPoint y: 439, endPoint x: 442, endPoint y: 436, distance: 155.7
type input "h"
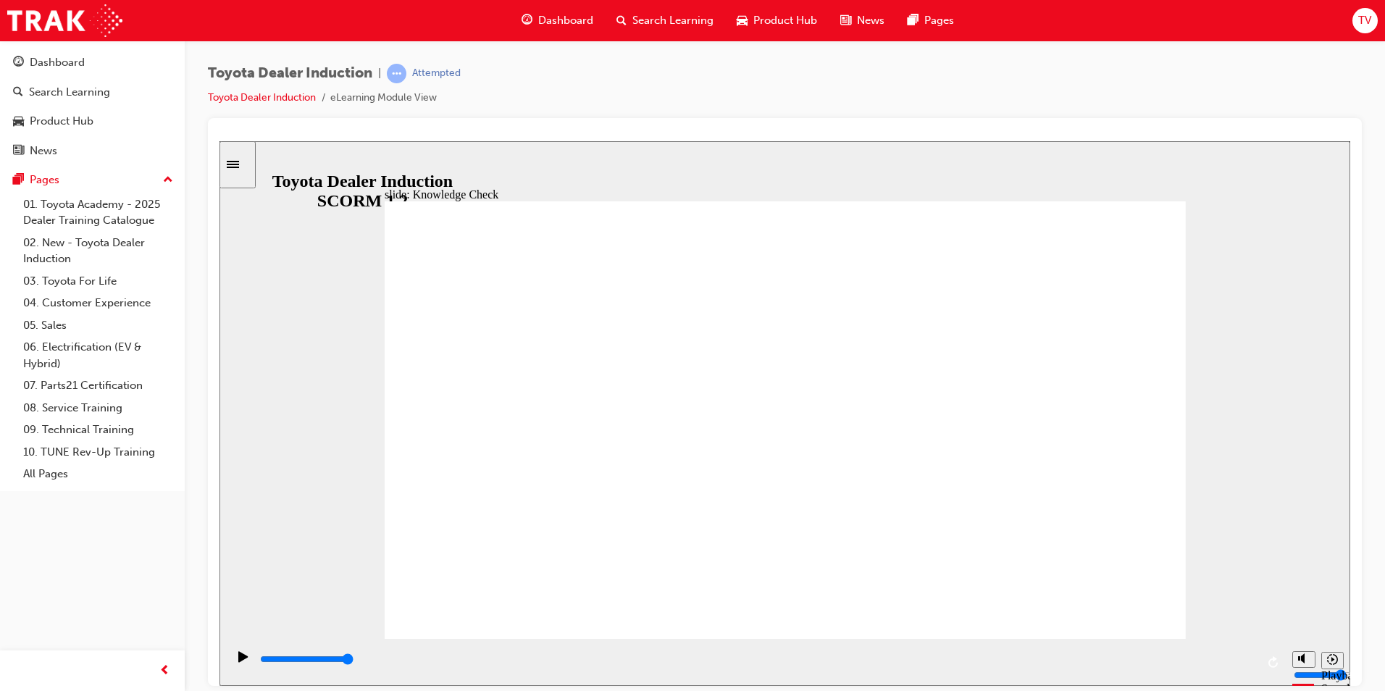
type input "m"
type input "mo"
type input "mov"
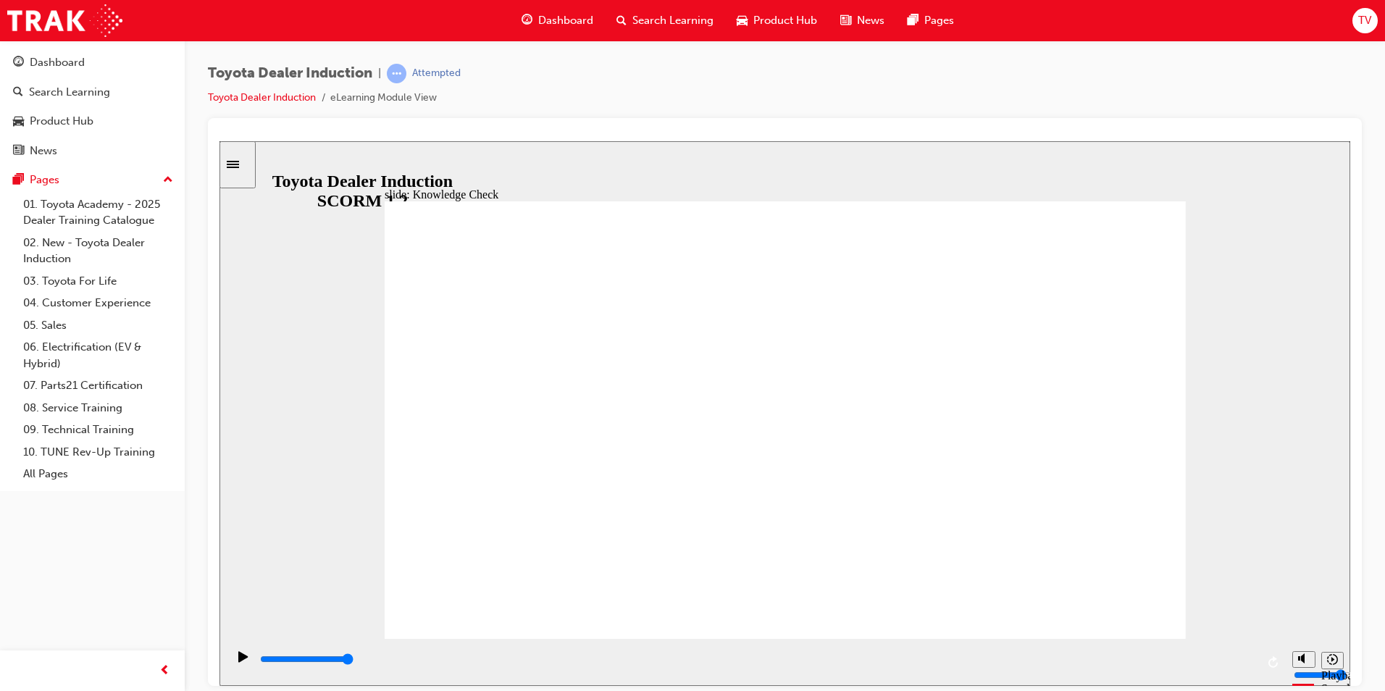
type input "mov"
type input "move"
type input "moved"
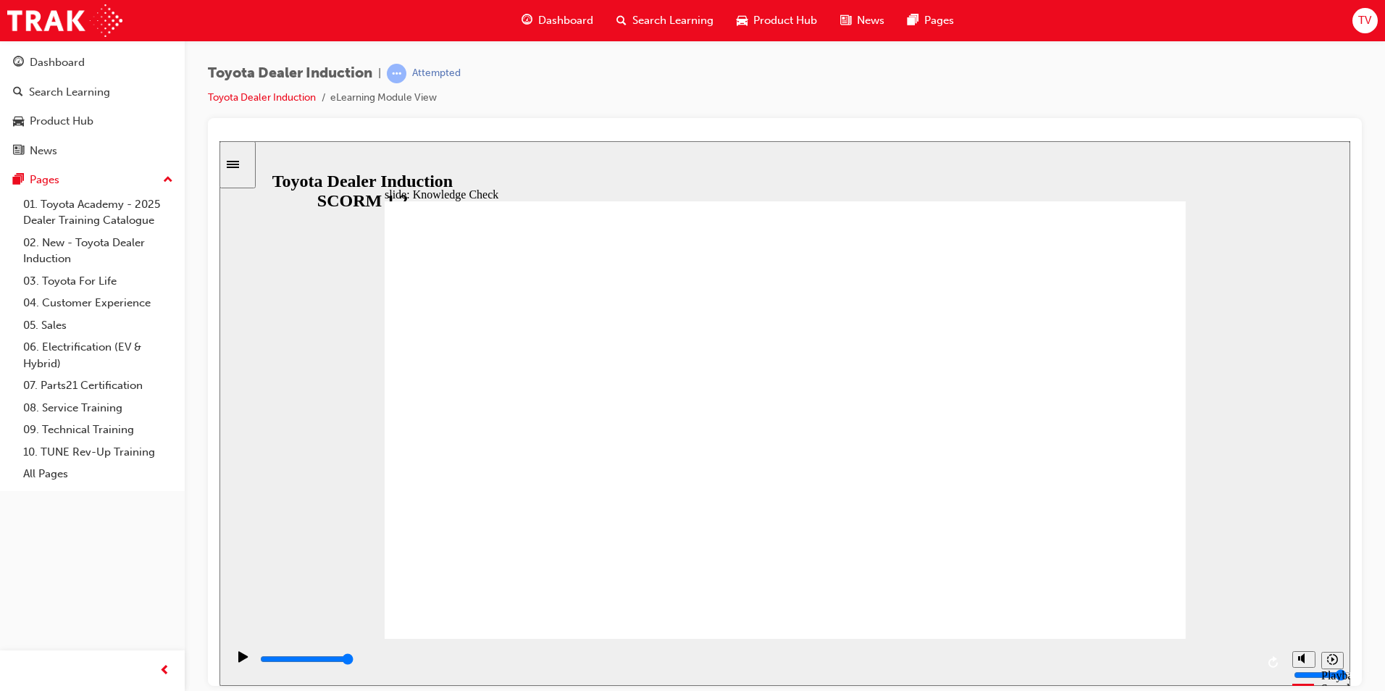
type input "moved"
type input "6500"
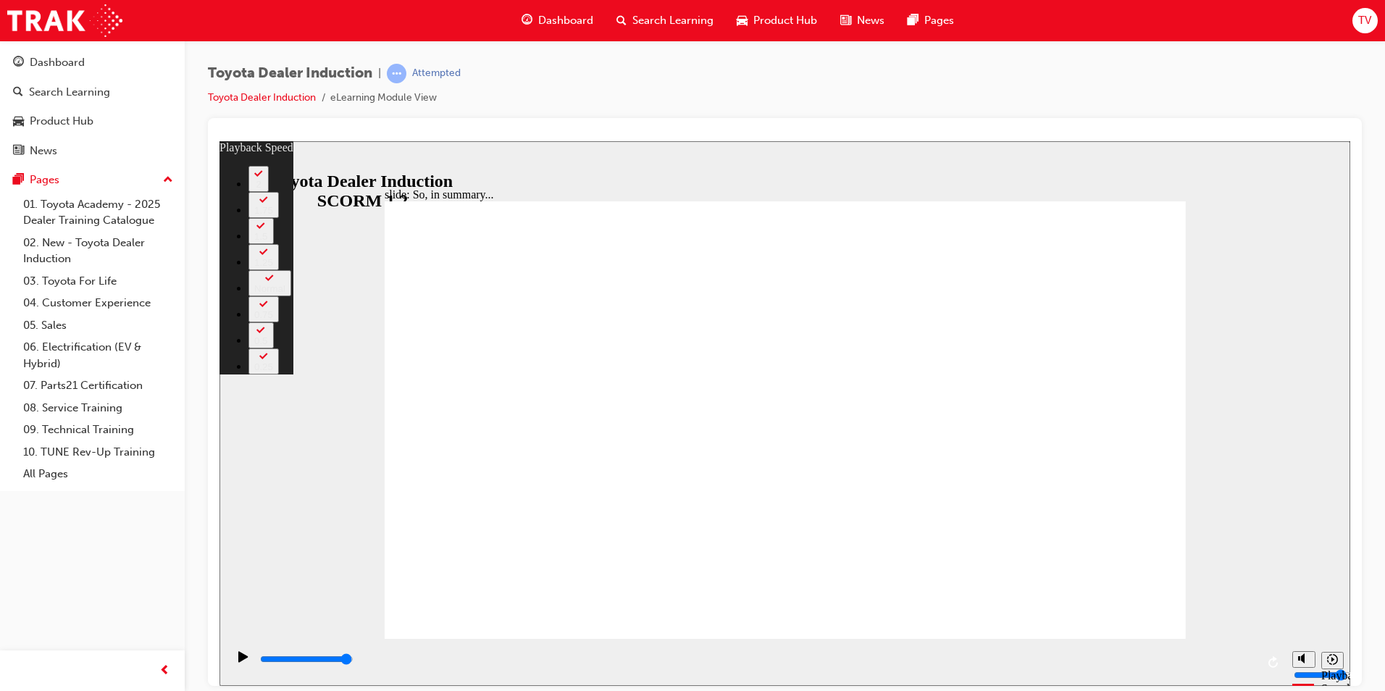
type input "119"
click at [240, 661] on icon "Play (Ctrl+Alt+P)" at bounding box center [242, 655] width 9 height 11
type input "6500"
drag, startPoint x: 1154, startPoint y: 602, endPoint x: 1191, endPoint y: 600, distance: 37.7
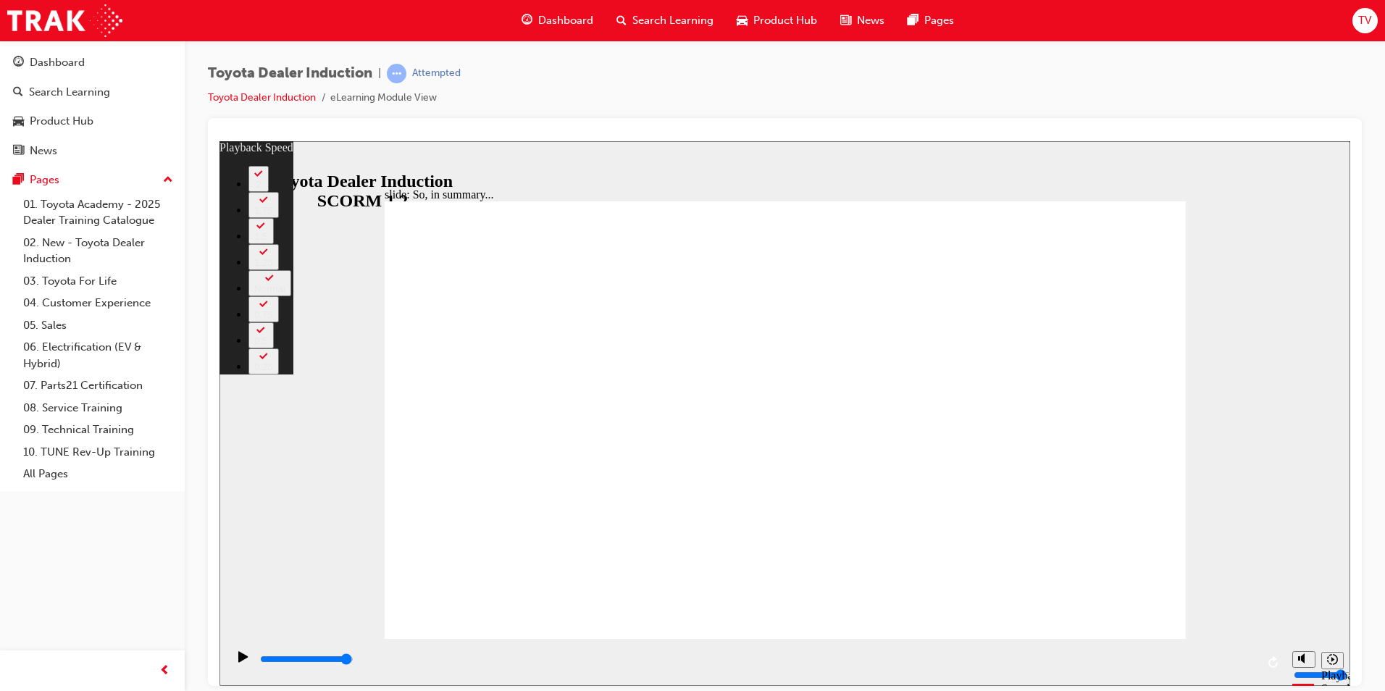
click at [1191, 600] on div "slide: So, in summary... Rectangle 3 playback speed 2 1.75 1.5 1.25 Normal 0.75…" at bounding box center [784, 413] width 1131 height 545
type input "128"
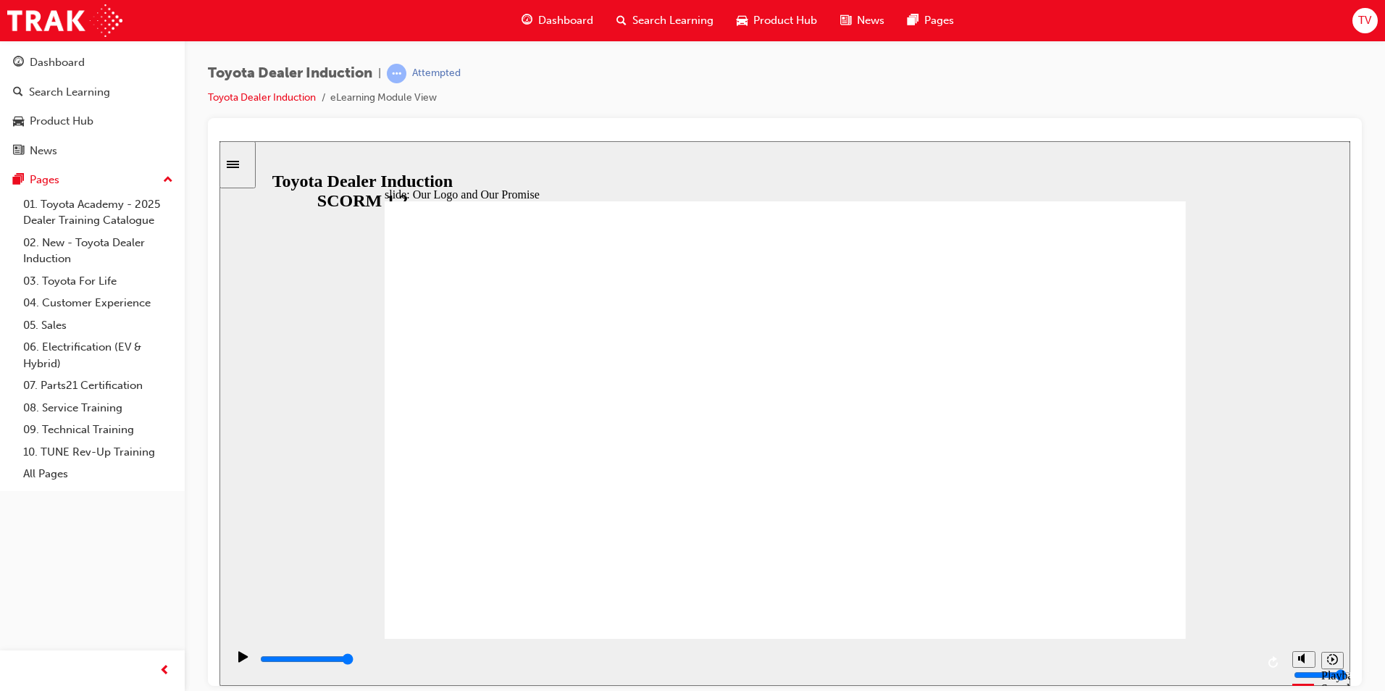
type input "8400"
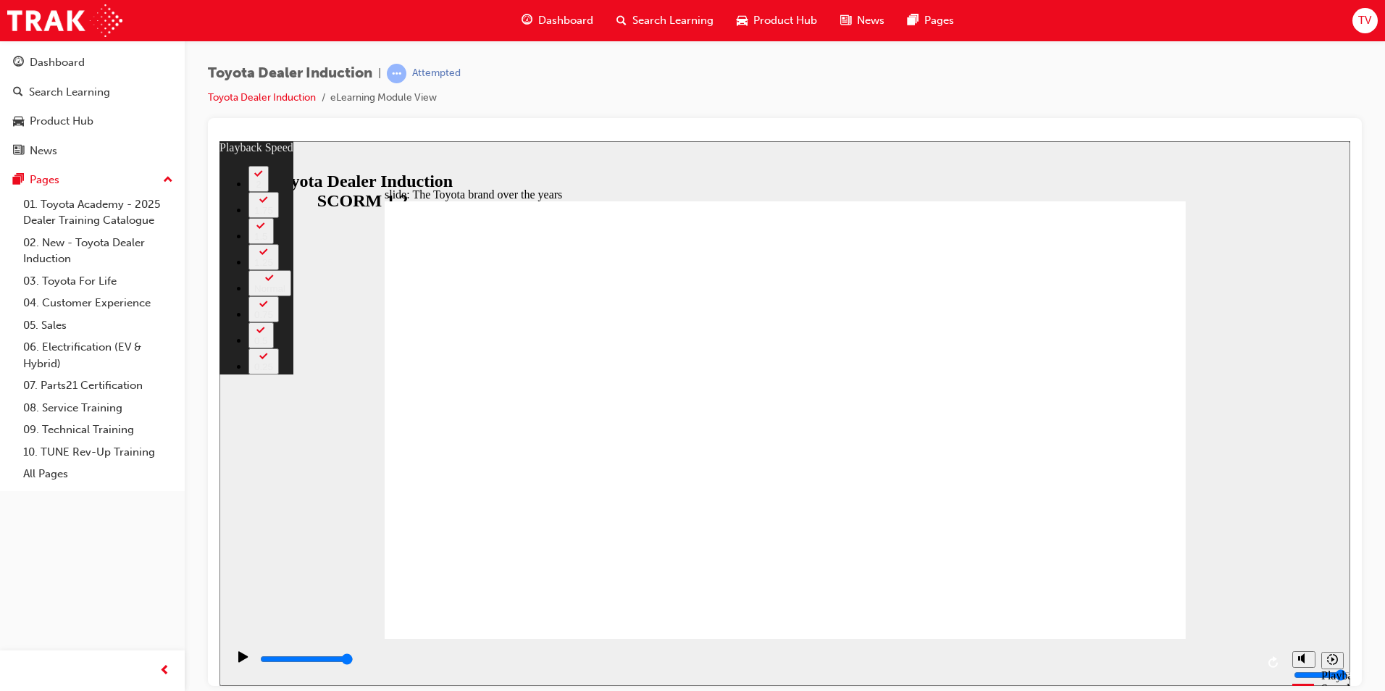
drag, startPoint x: 476, startPoint y: 604, endPoint x: 1120, endPoint y: 603, distance: 644.6
drag, startPoint x: 1130, startPoint y: 606, endPoint x: 1162, endPoint y: 609, distance: 32.7
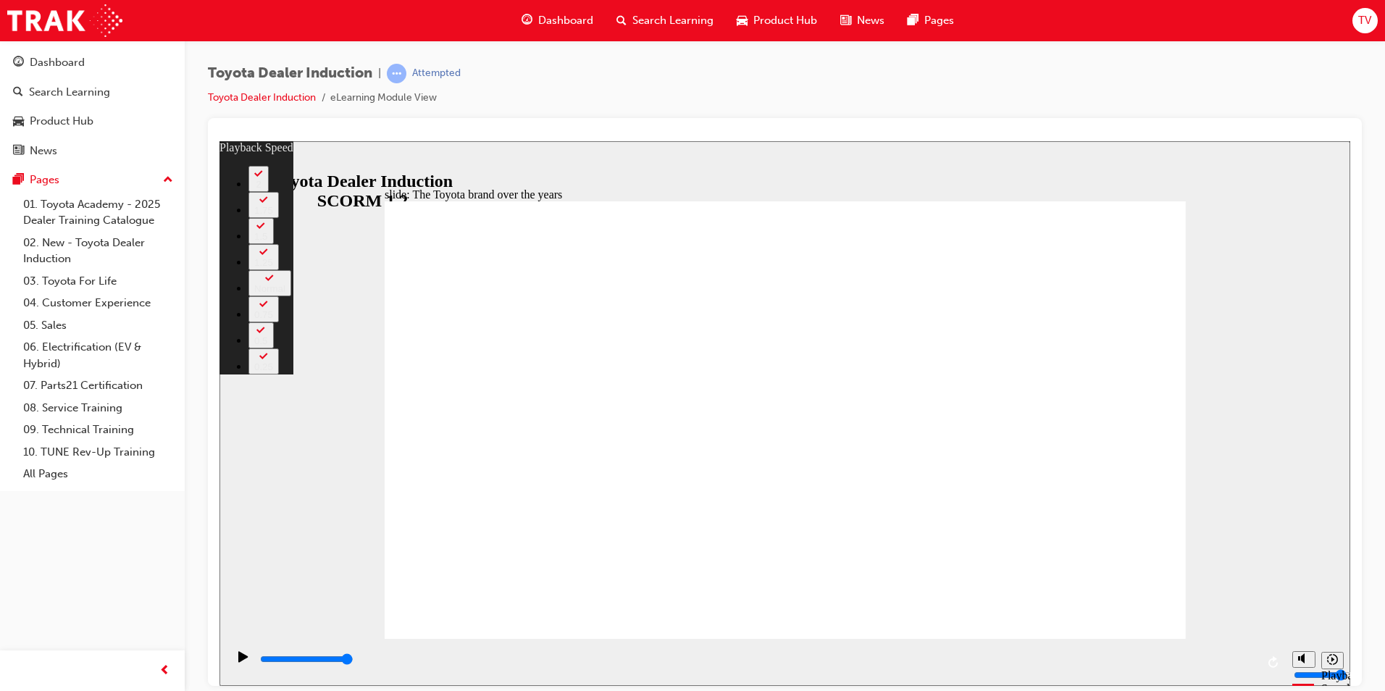
type input "165"
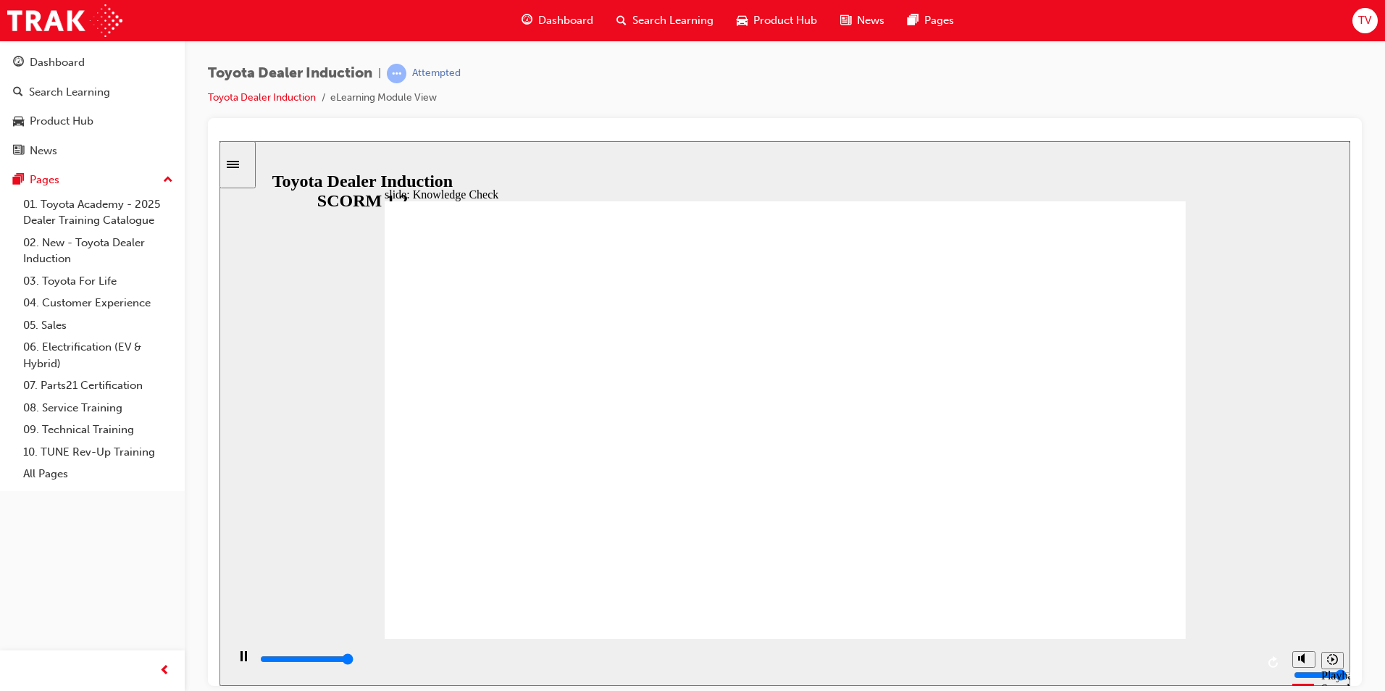
type input "5000"
radio input "true"
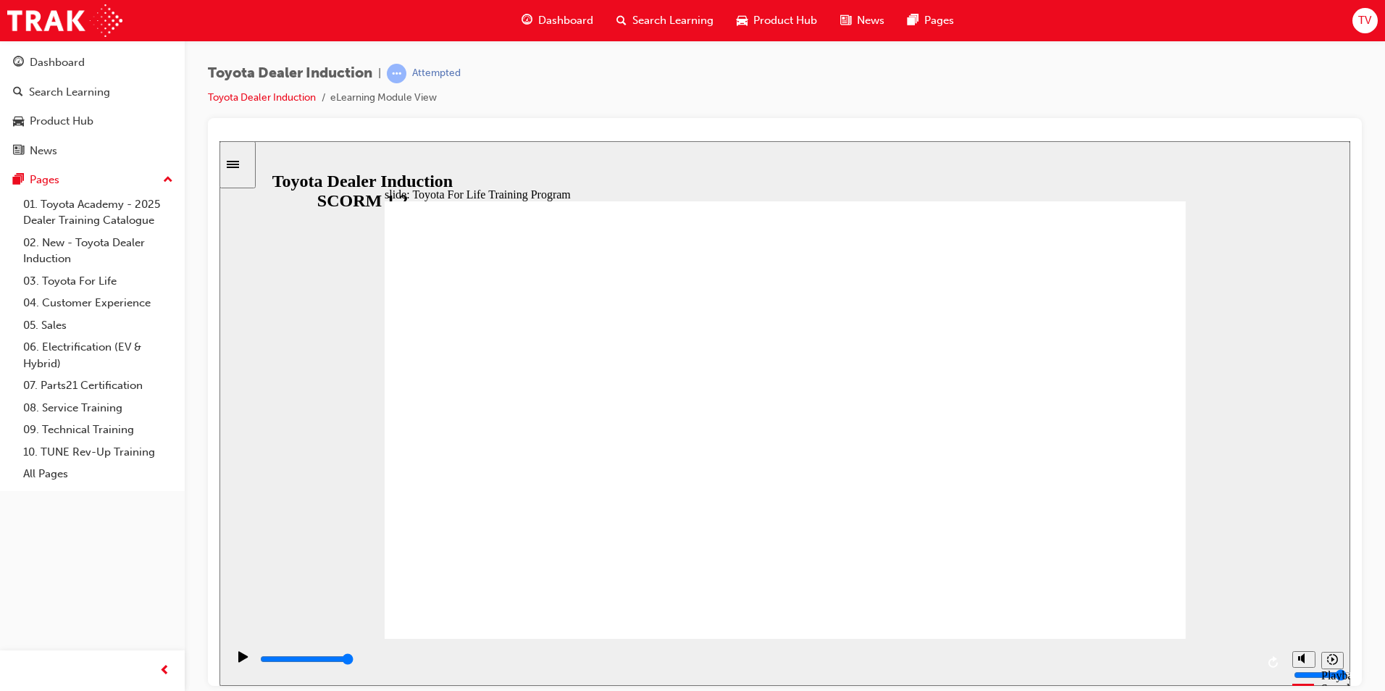
type input "10800"
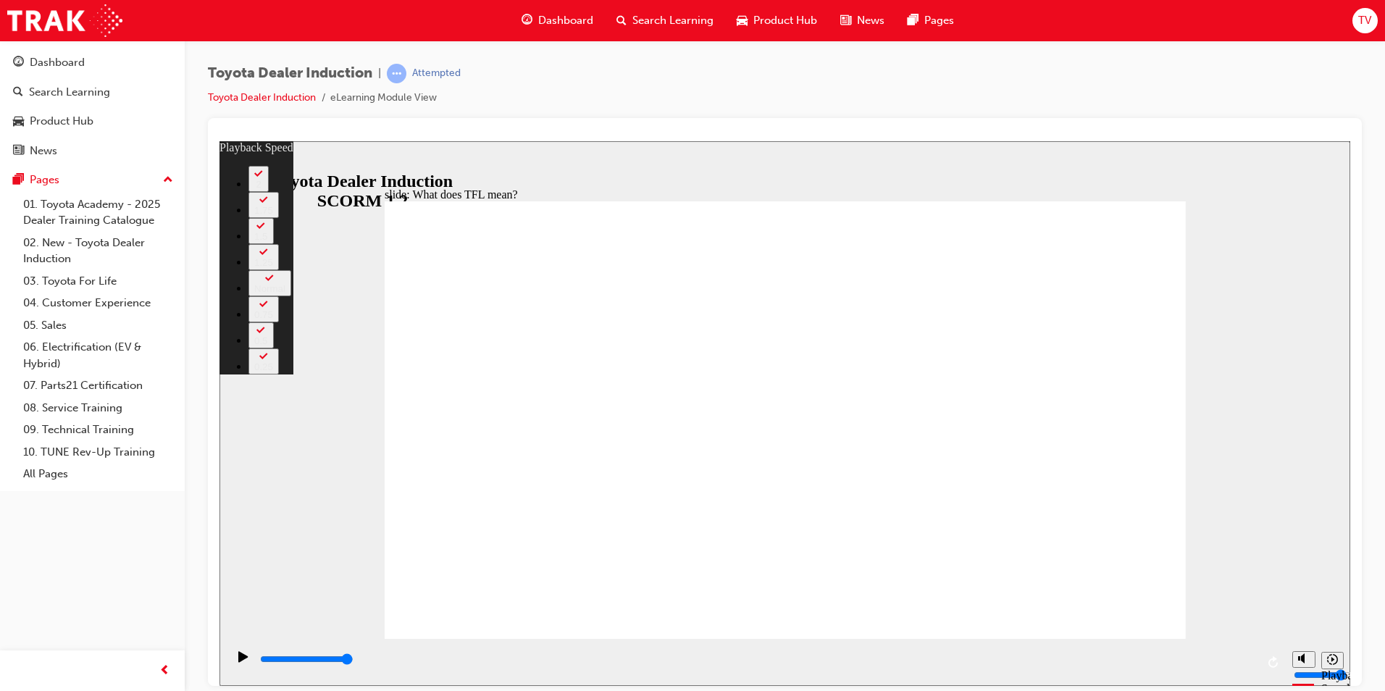
type input "139"
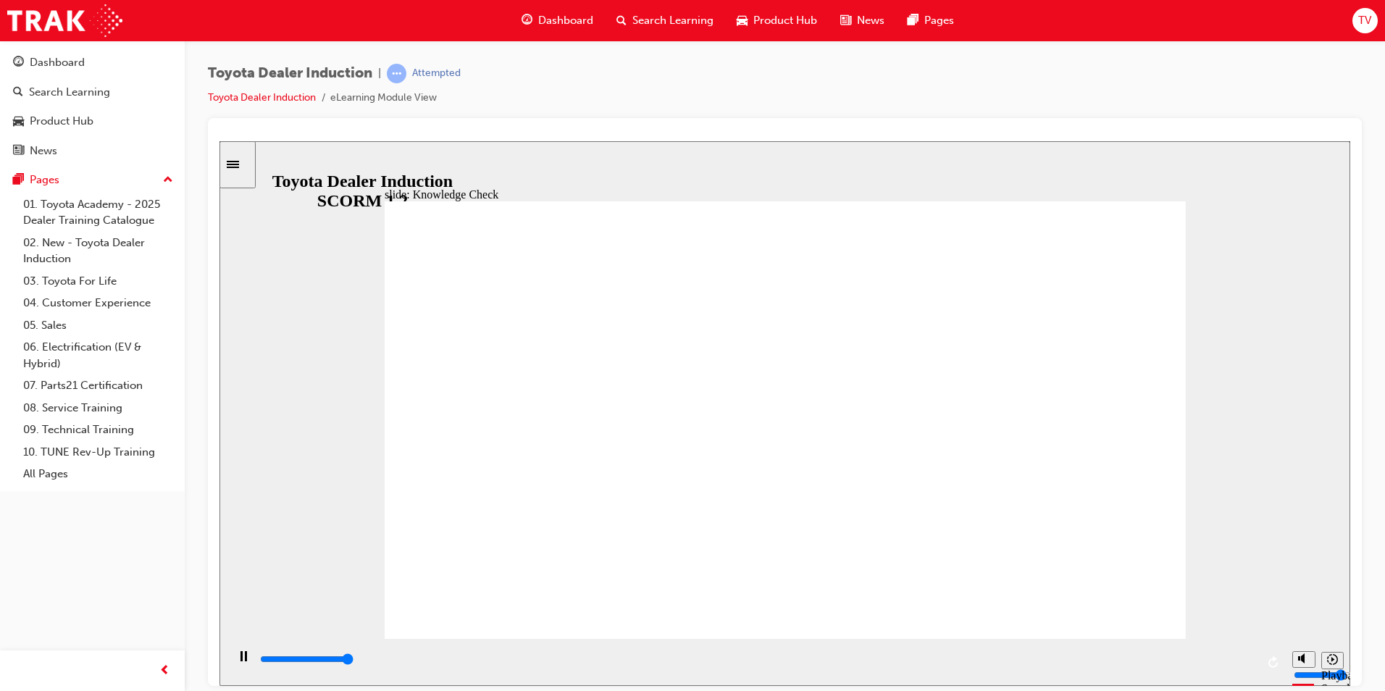
type input "5000"
radio input "true"
drag, startPoint x: 1118, startPoint y: 198, endPoint x: 1115, endPoint y: 205, distance: 7.8
type input "3300"
